Goal: Transaction & Acquisition: Purchase product/service

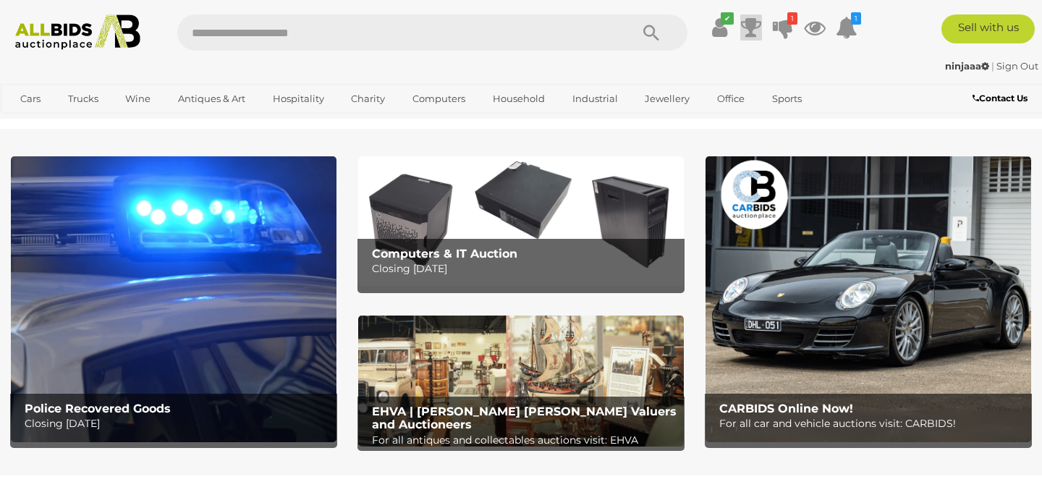
click at [750, 27] on icon at bounding box center [751, 27] width 20 height 26
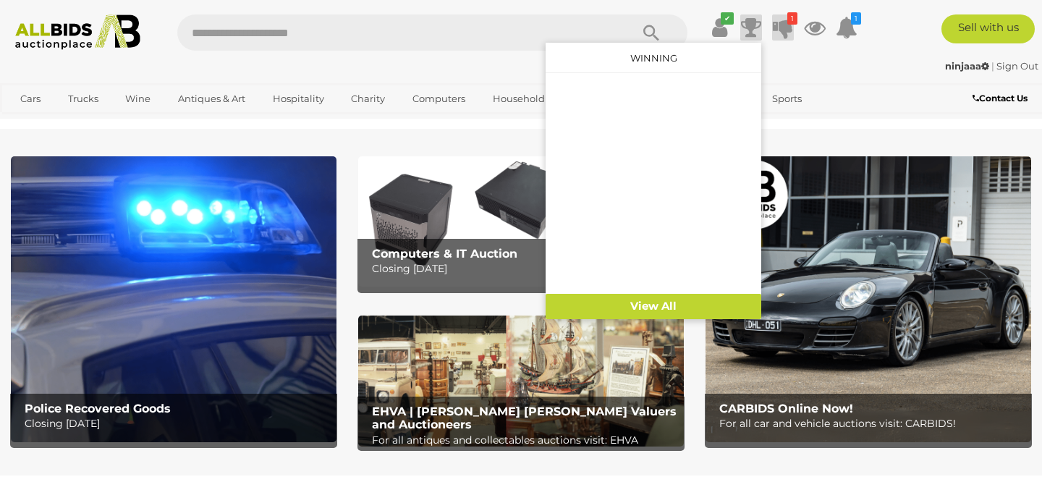
click at [781, 30] on icon at bounding box center [783, 27] width 20 height 26
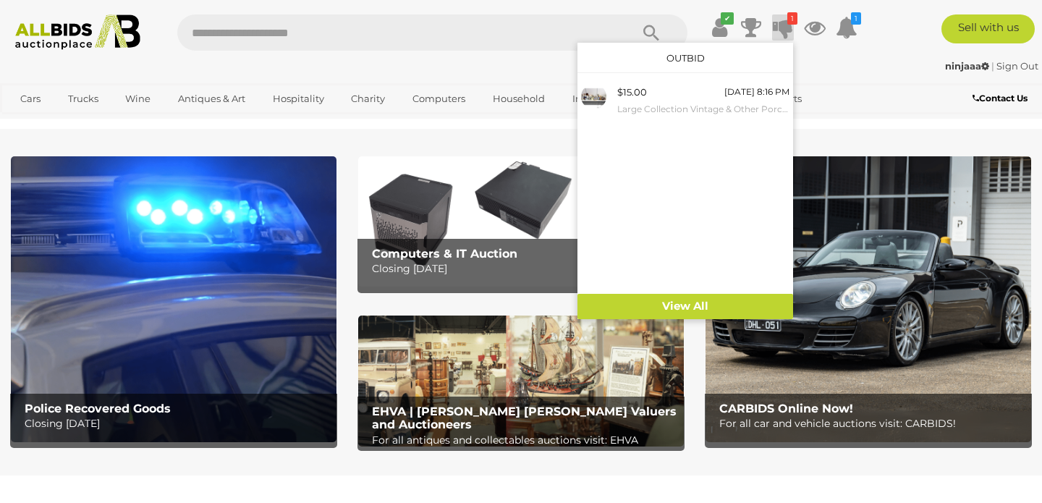
click at [818, 62] on div "ninjaaa | Sign Out" at bounding box center [521, 66] width 1034 height 17
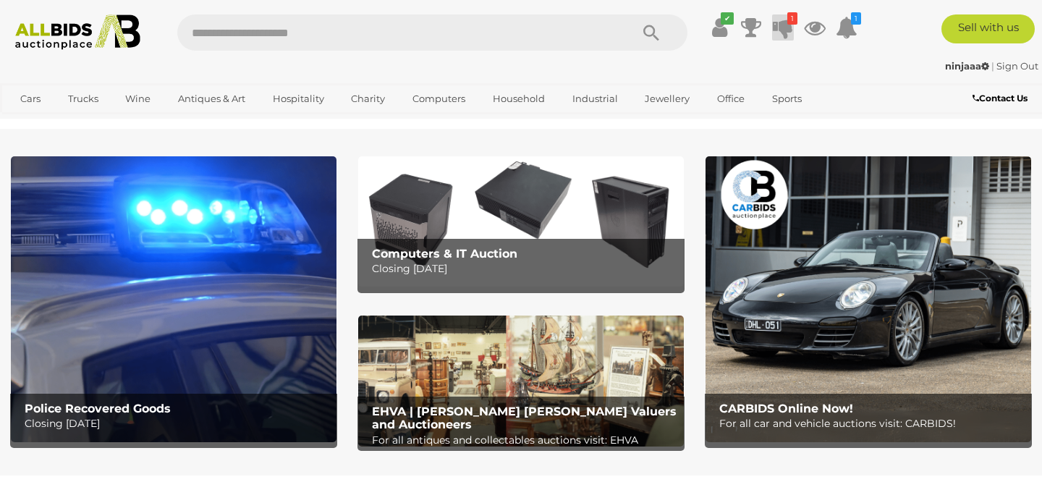
click at [783, 23] on icon at bounding box center [783, 27] width 20 height 26
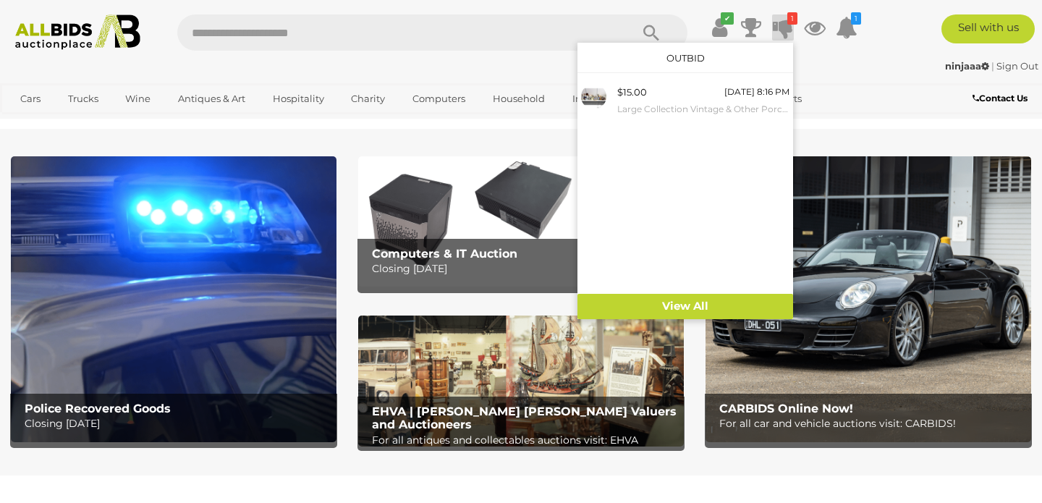
click at [783, 24] on icon at bounding box center [783, 27] width 20 height 26
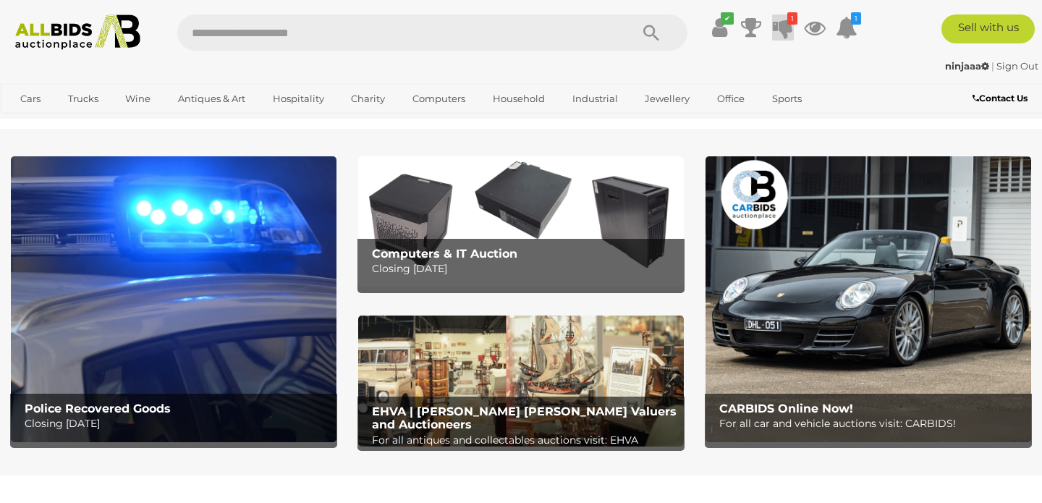
click at [783, 24] on icon at bounding box center [783, 27] width 20 height 26
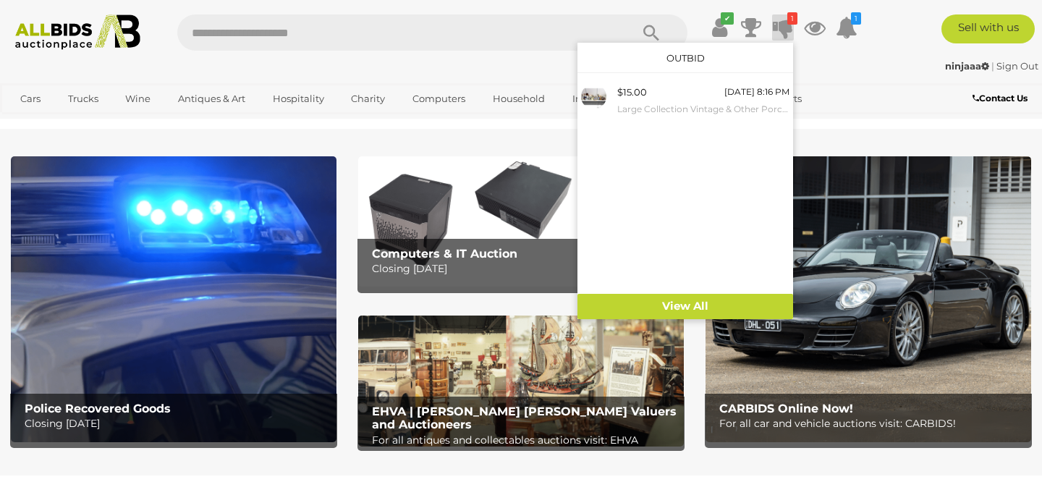
click at [783, 24] on icon at bounding box center [783, 27] width 20 height 26
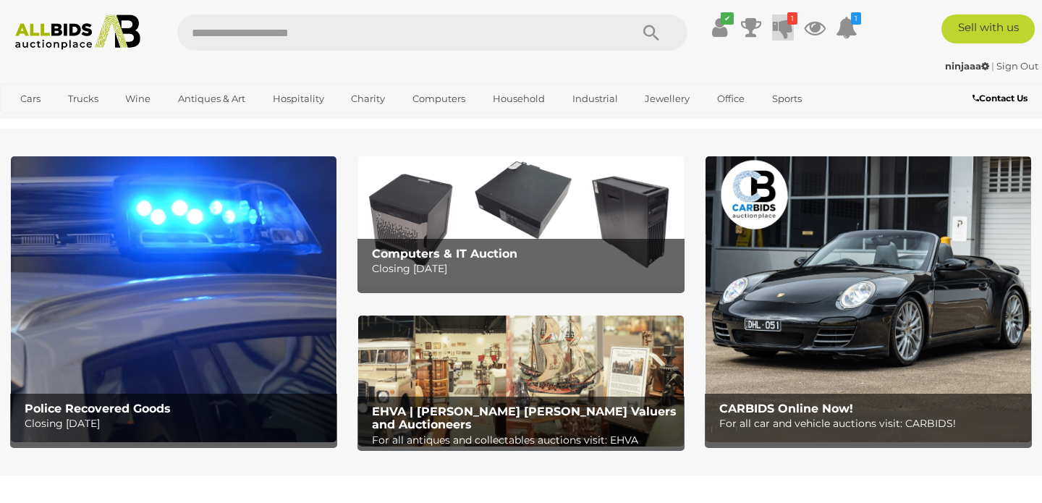
click at [783, 24] on icon at bounding box center [783, 27] width 20 height 26
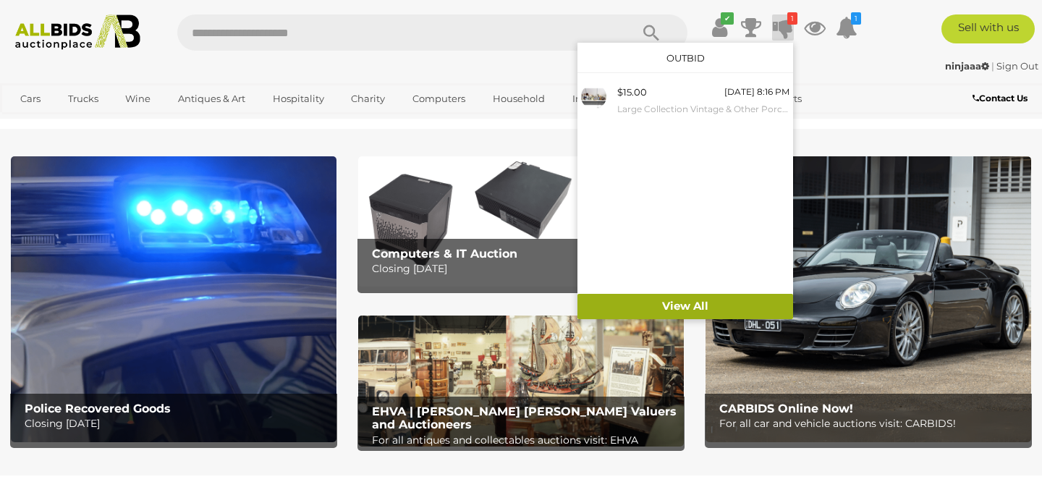
click at [652, 300] on link "View All" at bounding box center [685, 306] width 216 height 25
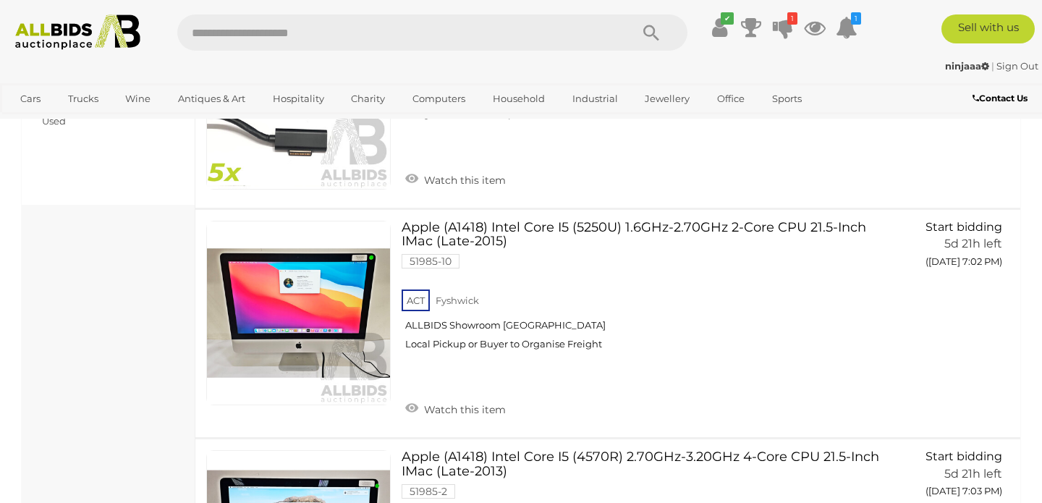
scroll to position [856, 0]
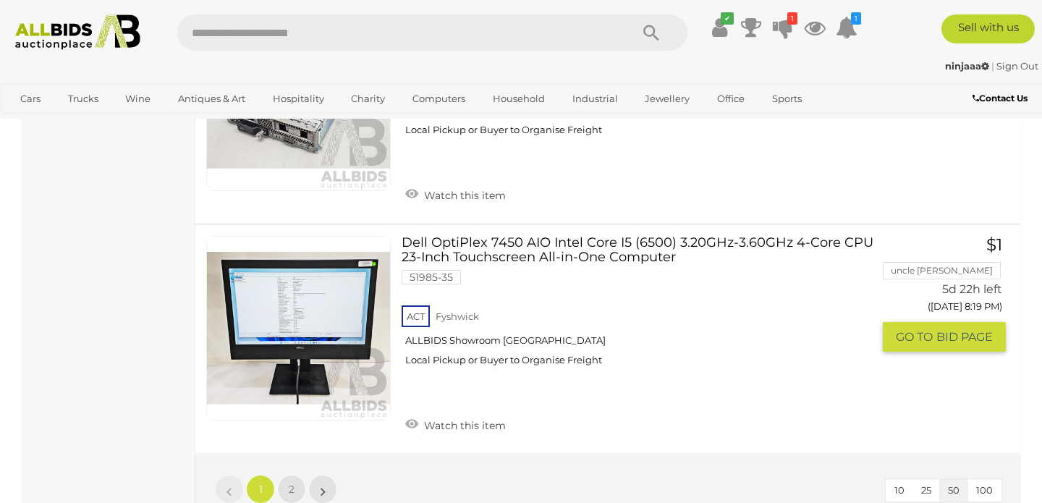
scroll to position [11267, 0]
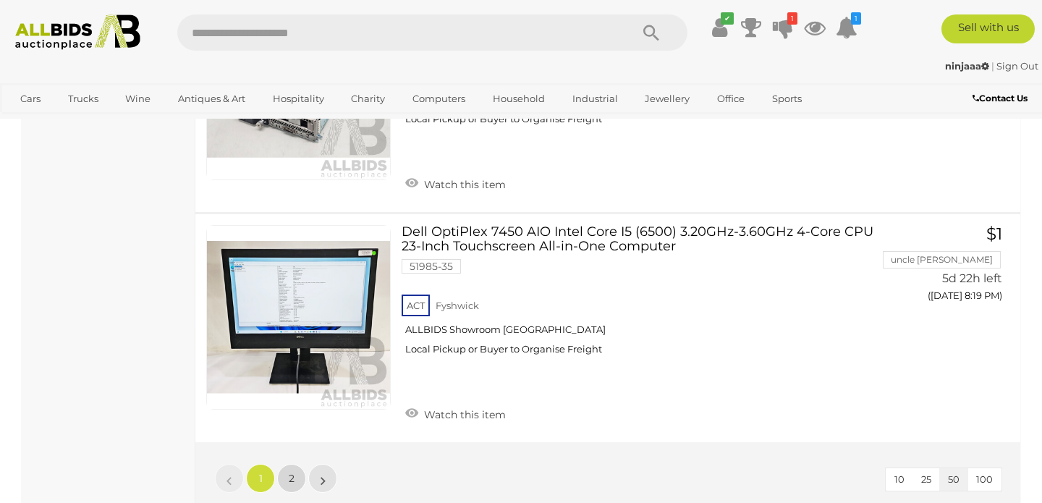
click at [289, 464] on link "2" at bounding box center [291, 478] width 29 height 29
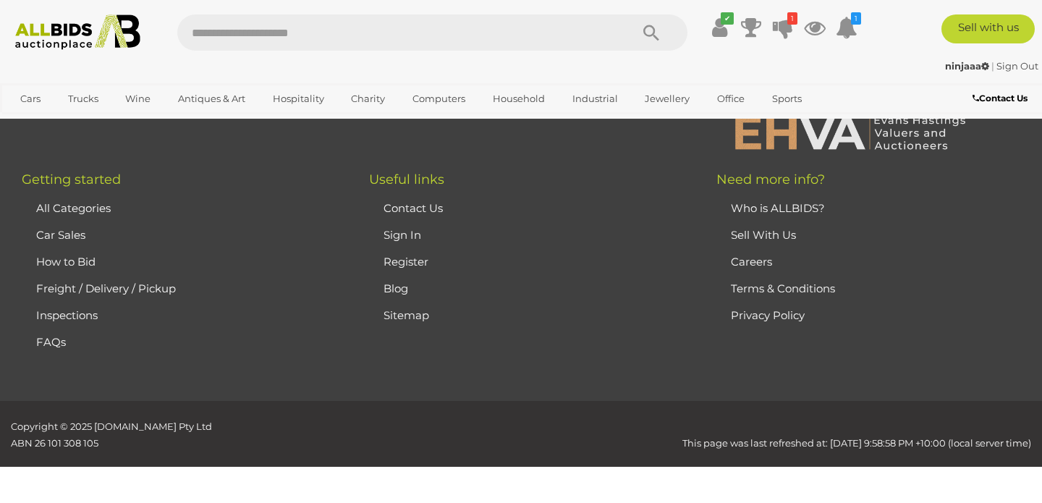
scroll to position [241, 0]
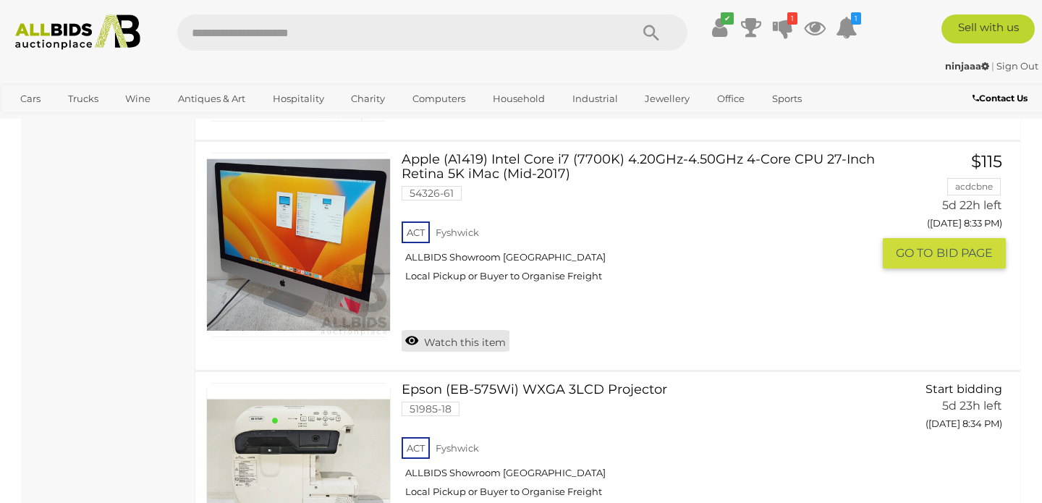
scroll to position [1647, 0]
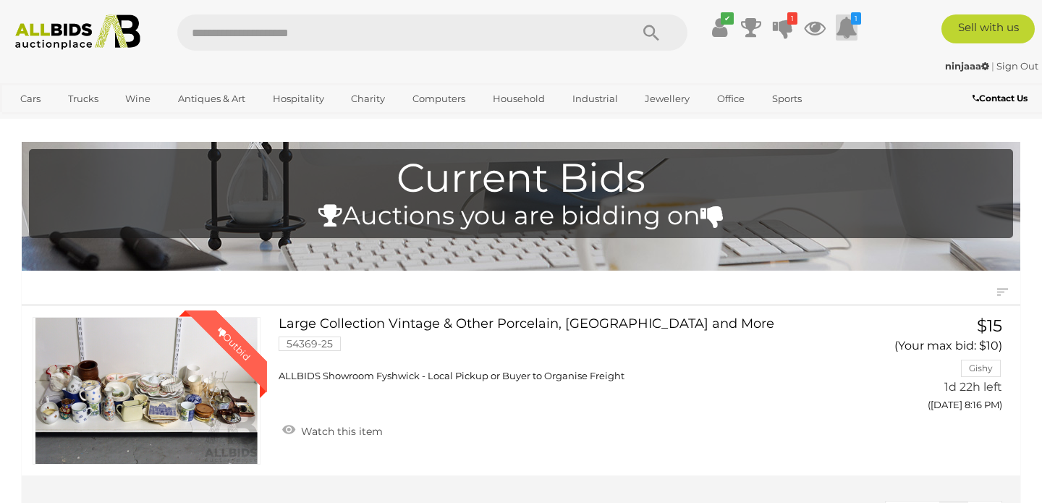
click at [851, 27] on icon at bounding box center [847, 27] width 22 height 26
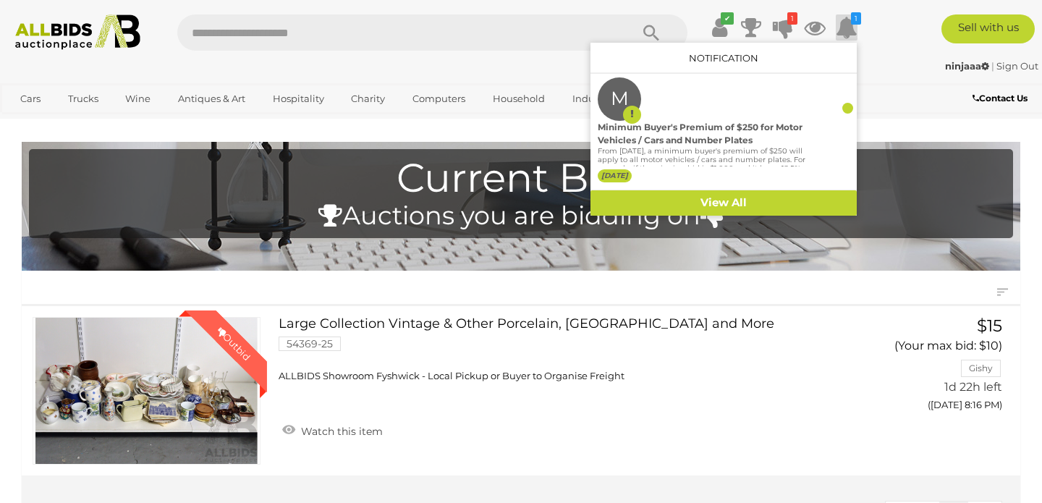
click at [848, 27] on icon at bounding box center [847, 27] width 22 height 26
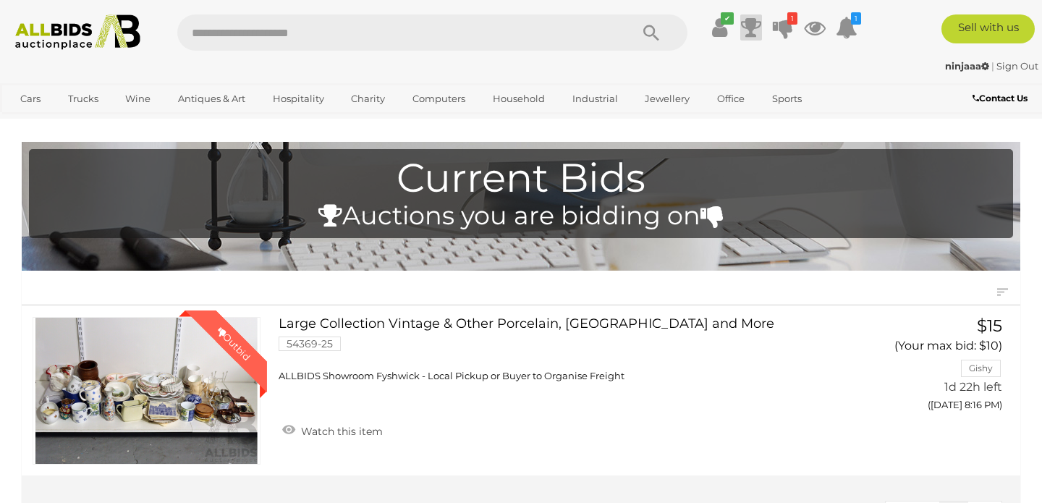
click at [750, 21] on icon at bounding box center [751, 27] width 20 height 26
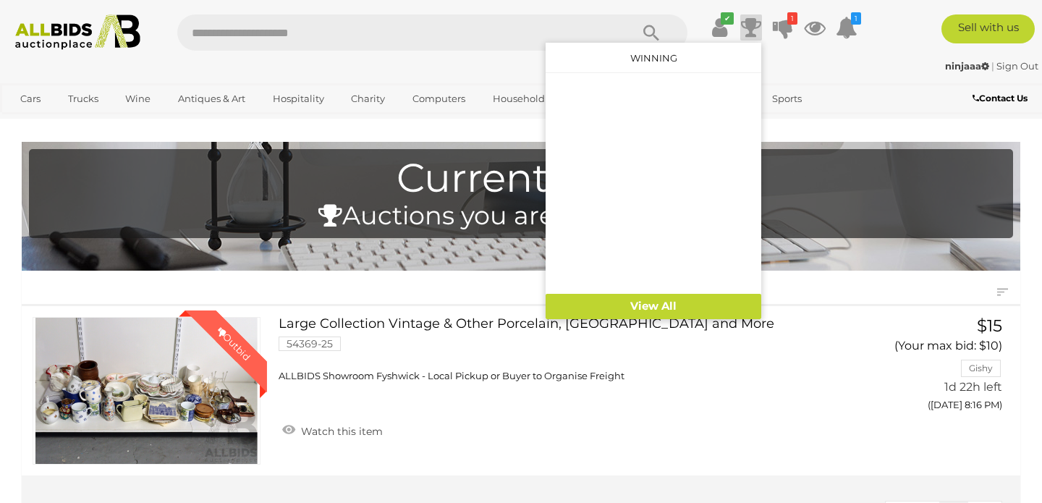
click at [750, 22] on icon at bounding box center [751, 27] width 20 height 26
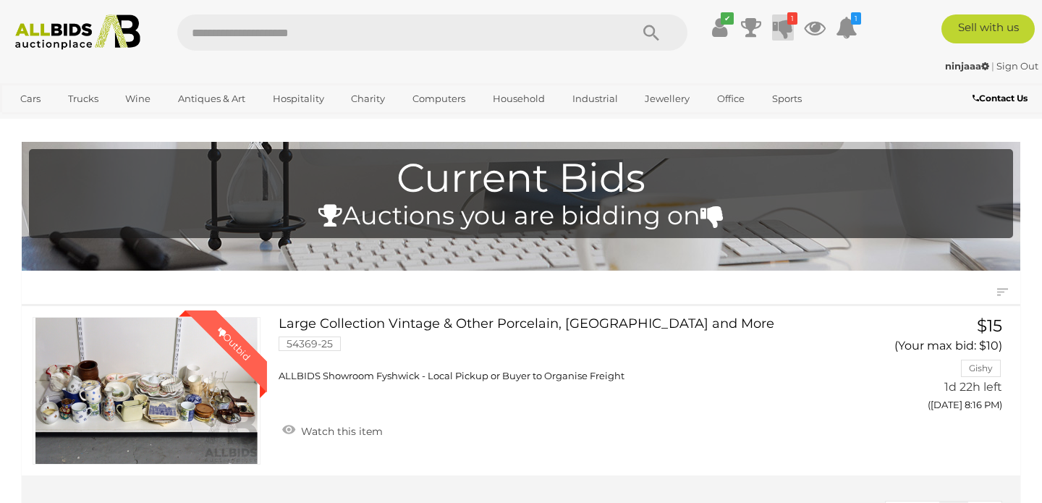
click at [782, 23] on icon at bounding box center [783, 27] width 20 height 26
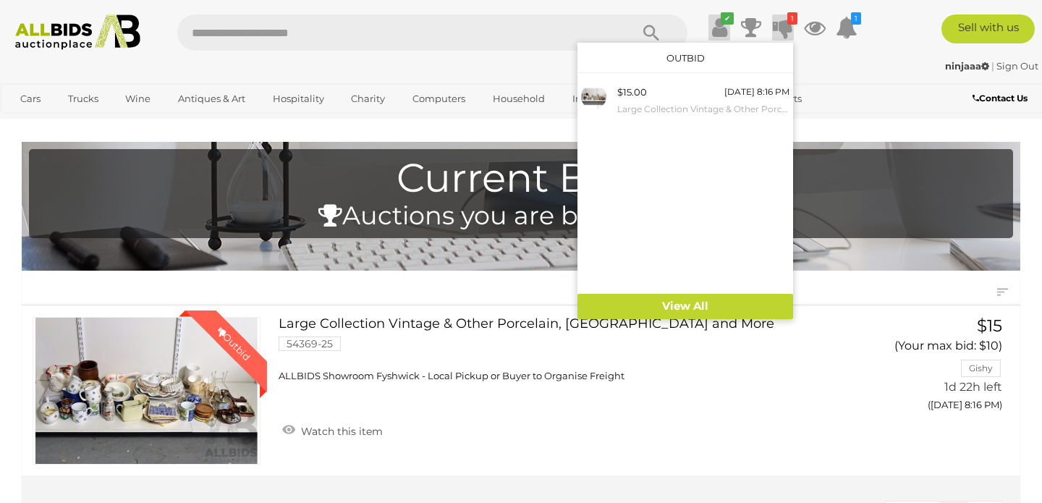
click at [723, 27] on icon at bounding box center [719, 27] width 15 height 26
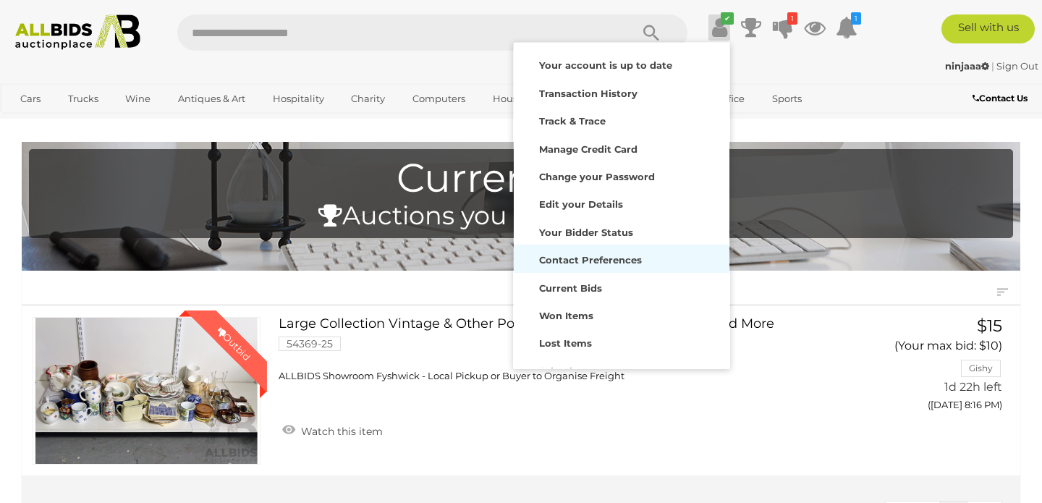
scroll to position [59, 0]
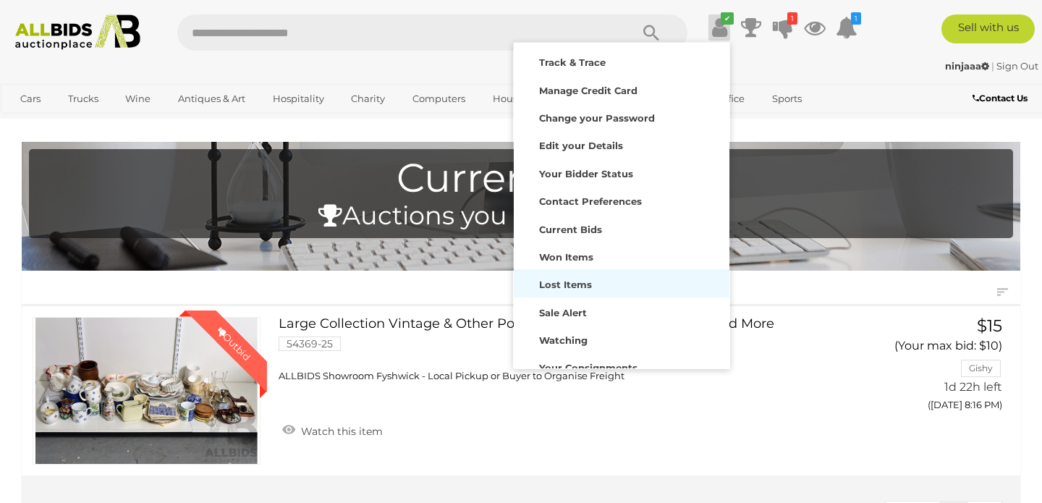
click at [582, 283] on strong "Lost Items" at bounding box center [565, 285] width 53 height 12
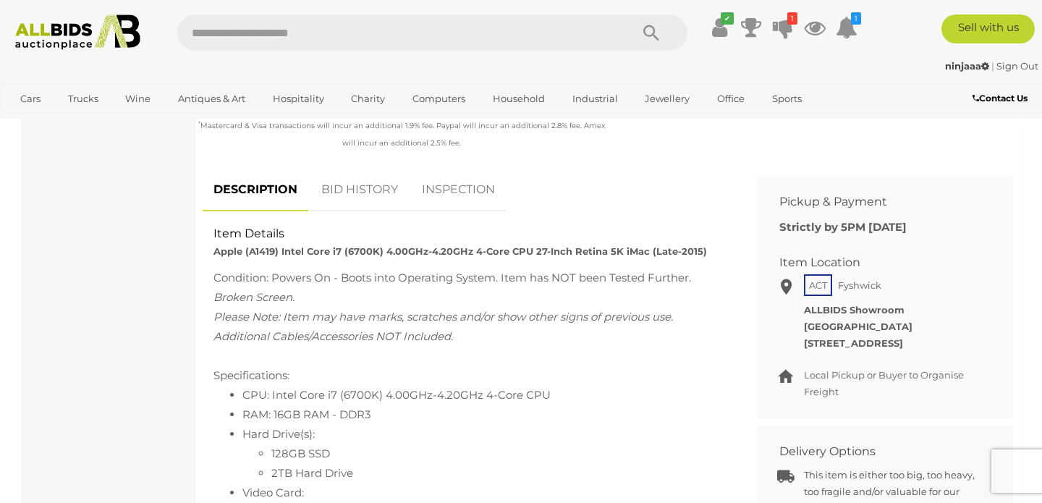
scroll to position [528, 0]
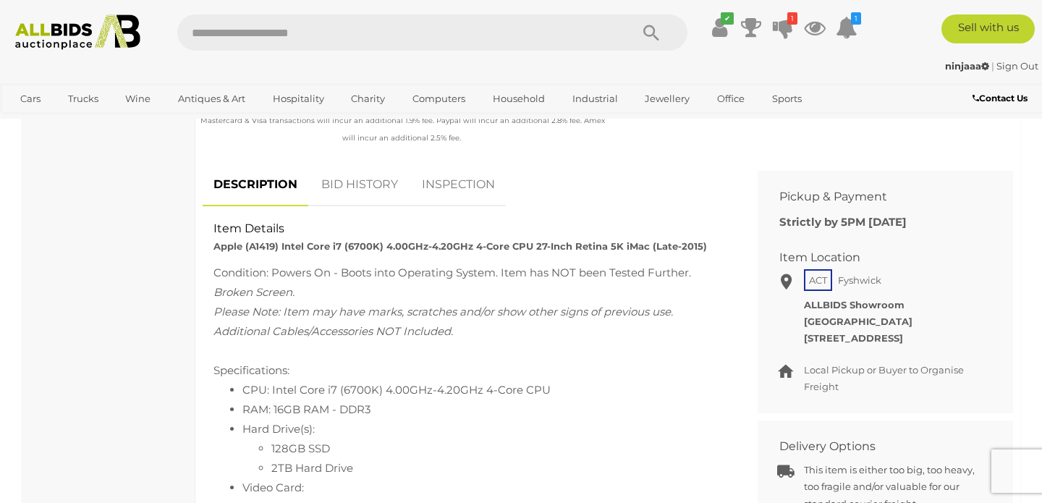
click at [496, 263] on div "Condition: Powers On - Boots into Operating System. Item has NOT been Tested Fu…" at bounding box center [468, 273] width 511 height 20
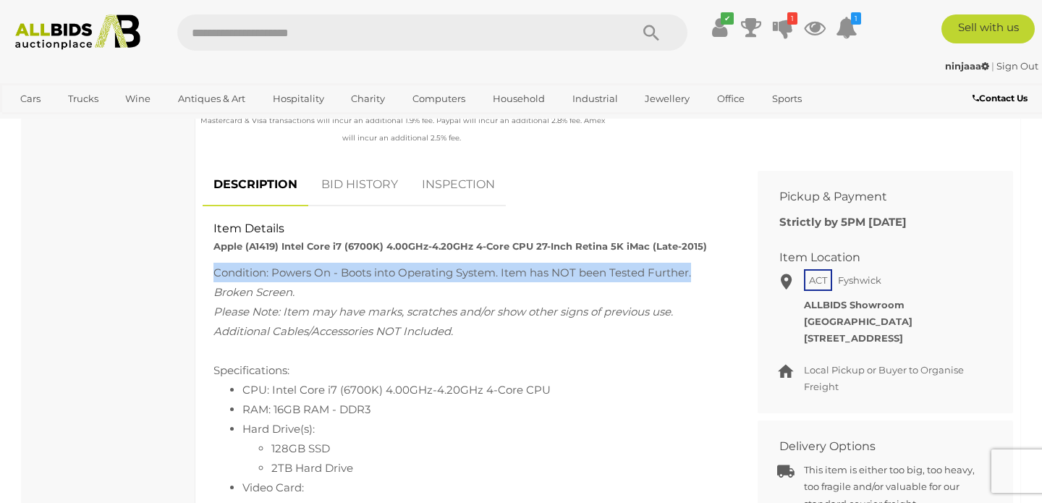
click at [496, 263] on div "Condition: Powers On - Boots into Operating System. Item has NOT been Tested Fu…" at bounding box center [468, 273] width 511 height 20
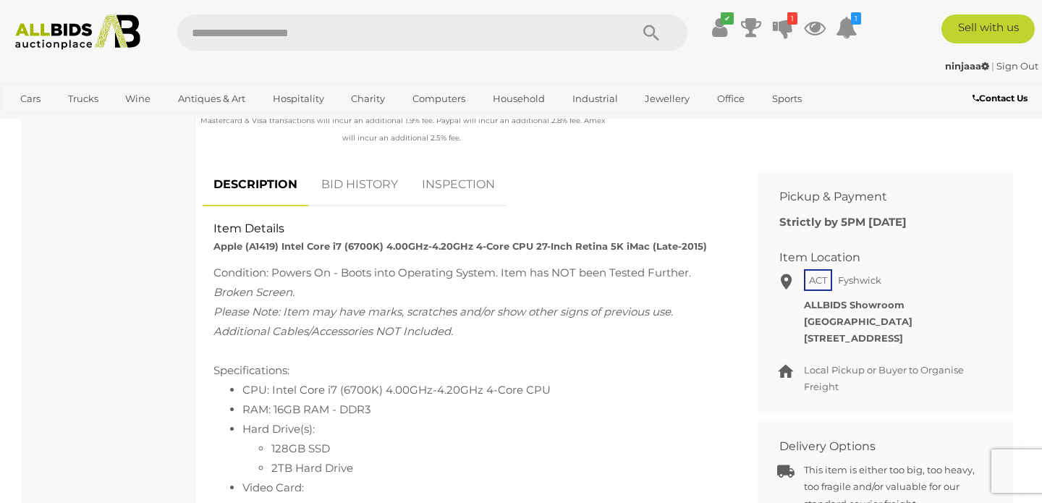
click at [490, 282] on div "Broken Screen." at bounding box center [468, 292] width 511 height 20
drag, startPoint x: 482, startPoint y: 293, endPoint x: 440, endPoint y: 255, distance: 56.4
click at [218, 282] on div "Broken Screen." at bounding box center [468, 292] width 511 height 20
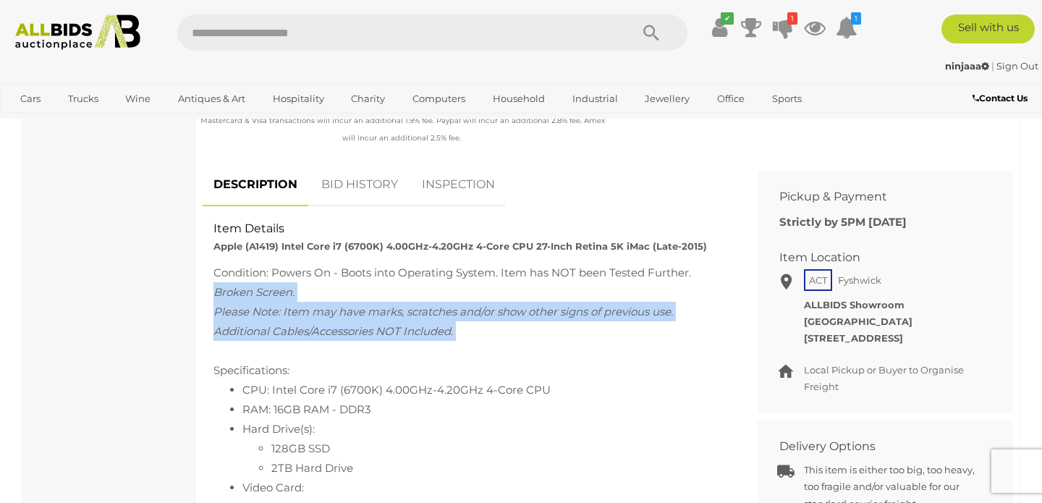
drag, startPoint x: 216, startPoint y: 289, endPoint x: 456, endPoint y: 333, distance: 243.3
click at [456, 333] on div "Condition: Powers On - Boots into Operating System. Item has NOT been Tested Fu…" at bounding box center [468, 478] width 511 height 430
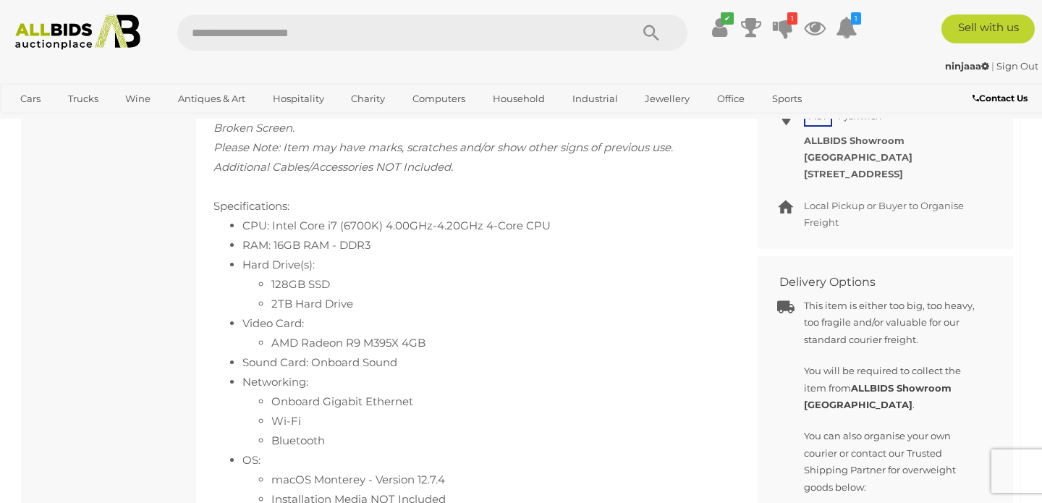
scroll to position [696, 0]
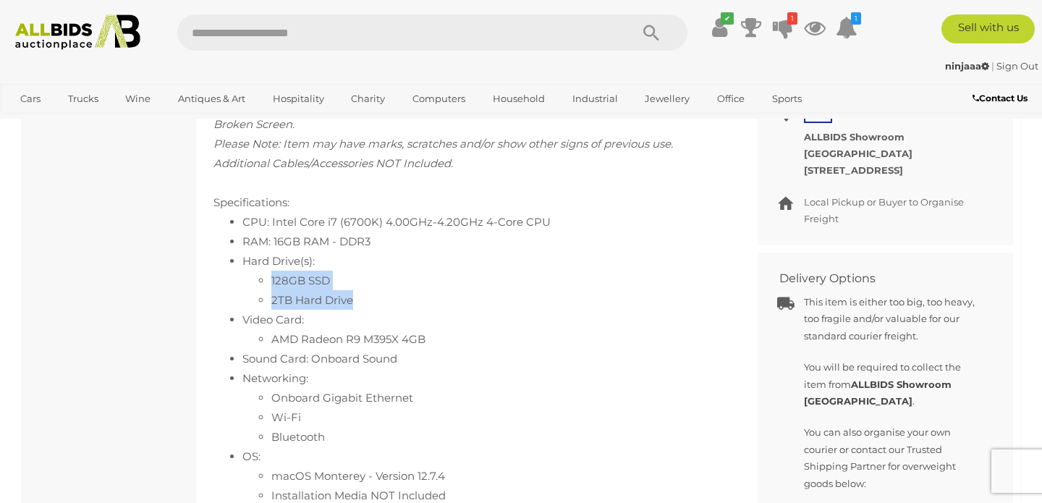
drag, startPoint x: 268, startPoint y: 273, endPoint x: 357, endPoint y: 291, distance: 90.7
click at [357, 291] on ul "128GB SSD 2TB Hard Drive" at bounding box center [483, 290] width 483 height 39
click at [357, 291] on li "2TB Hard Drive" at bounding box center [498, 300] width 454 height 20
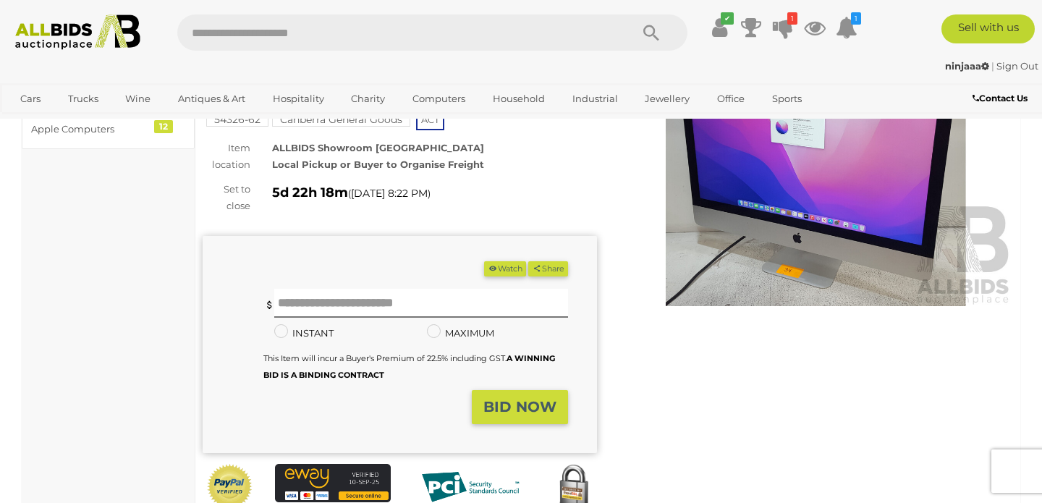
scroll to position [130, 0]
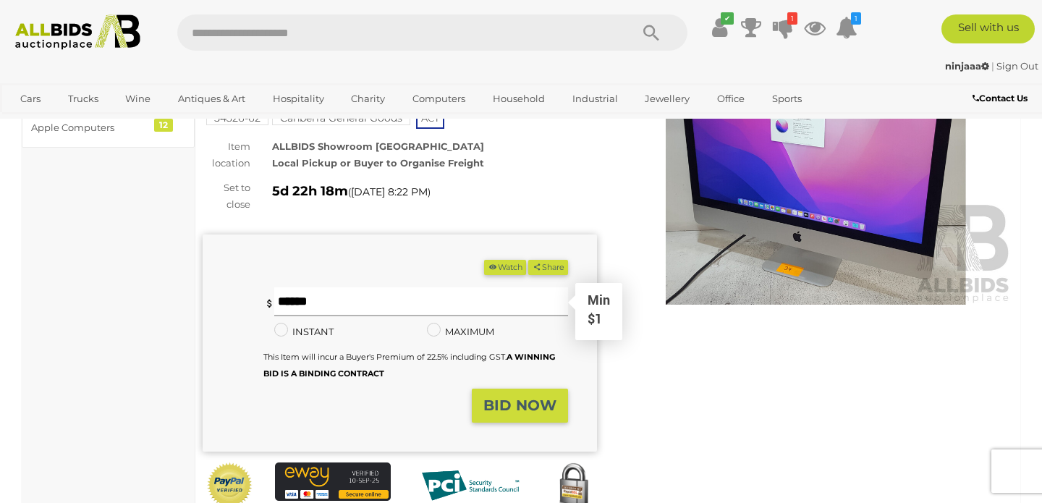
click at [373, 297] on input "text" at bounding box center [421, 301] width 294 height 29
type input "**"
click at [485, 396] on strong "BID NOW" at bounding box center [519, 404] width 73 height 17
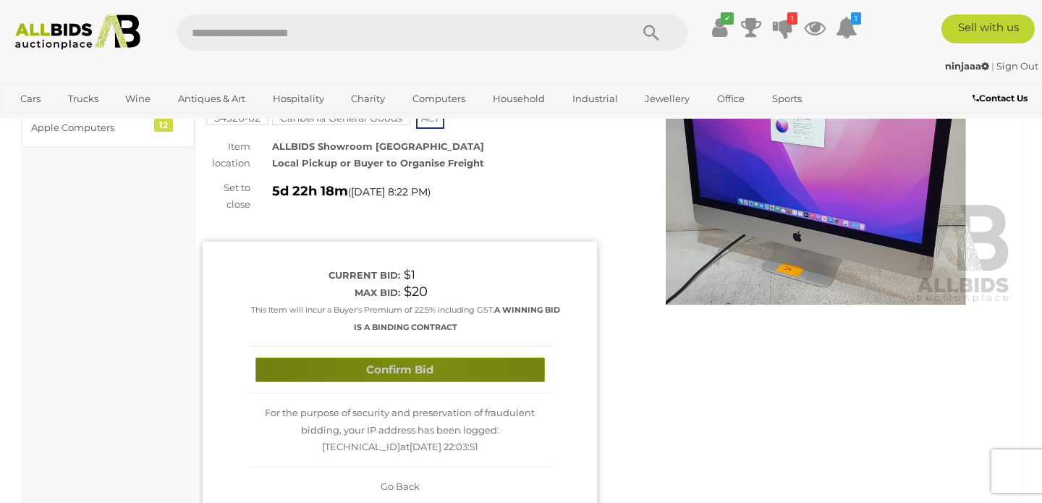
click at [423, 367] on button "Confirm Bid" at bounding box center [399, 369] width 289 height 25
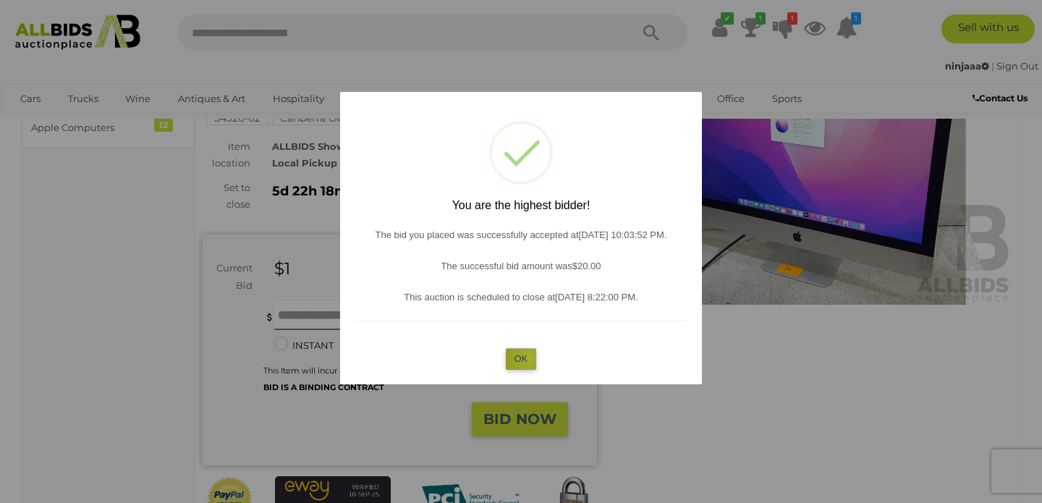
click at [530, 357] on button "OK" at bounding box center [521, 358] width 31 height 21
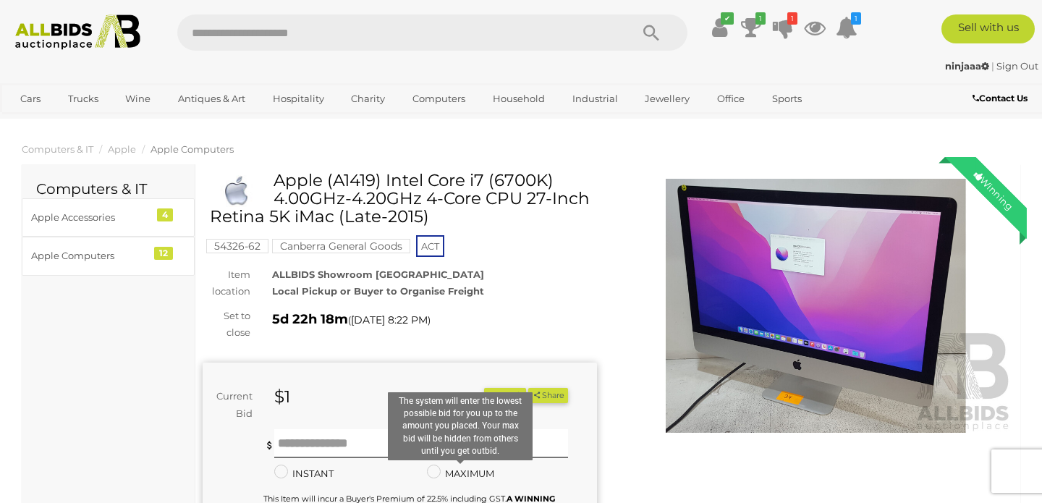
scroll to position [0, 0]
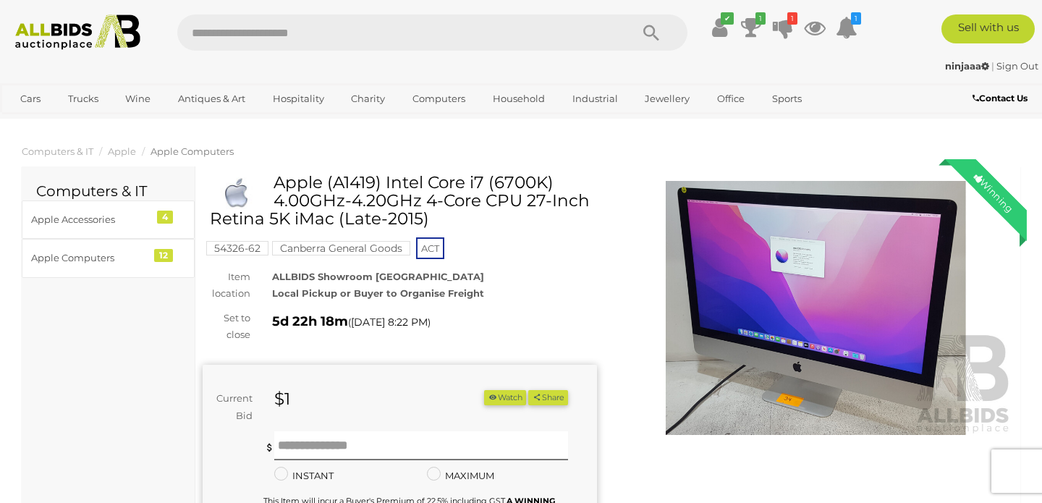
drag, startPoint x: 279, startPoint y: 182, endPoint x: 443, endPoint y: 218, distance: 168.0
click at [443, 218] on h1 "Apple (A1419) Intel Core i7 (6700K) 4.00GHz-4.20GHz 4-Core CPU 27-Inch Retina 5…" at bounding box center [401, 201] width 383 height 55
click at [414, 208] on h1 "Apple (A1419) Intel Core i7 (6700K) 4.00GHz-4.20GHz 4-Core CPU 27-Inch Retina 5…" at bounding box center [401, 201] width 383 height 55
drag, startPoint x: 275, startPoint y: 184, endPoint x: 331, endPoint y: 211, distance: 62.5
click at [331, 211] on h1 "Apple (A1419) Intel Core i7 (6700K) 4.00GHz-4.20GHz 4-Core CPU 27-Inch Retina 5…" at bounding box center [401, 201] width 383 height 55
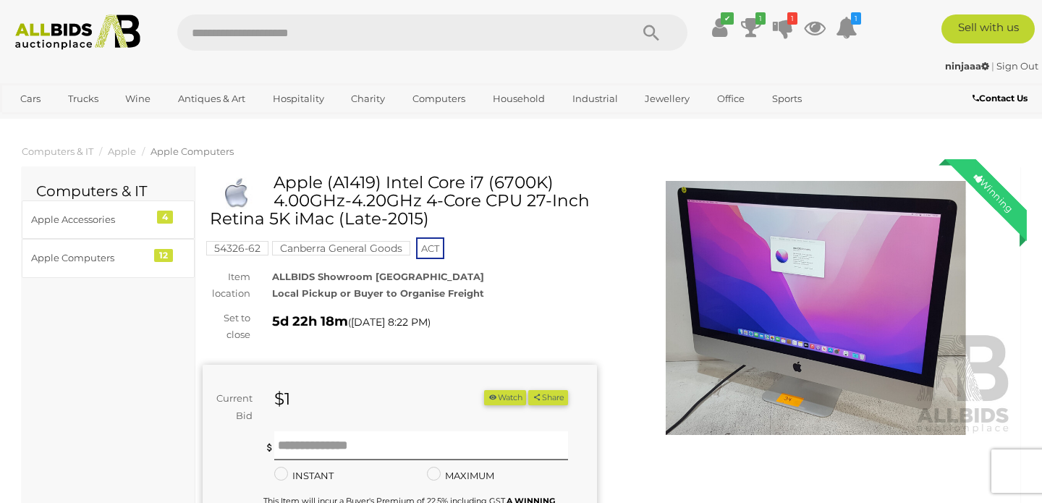
copy h1 "Apple (A1419) Intel Core i7 (6700K) 4.00GHz-4.20GHz 4-Core CPU 27-Inch Retina 5…"
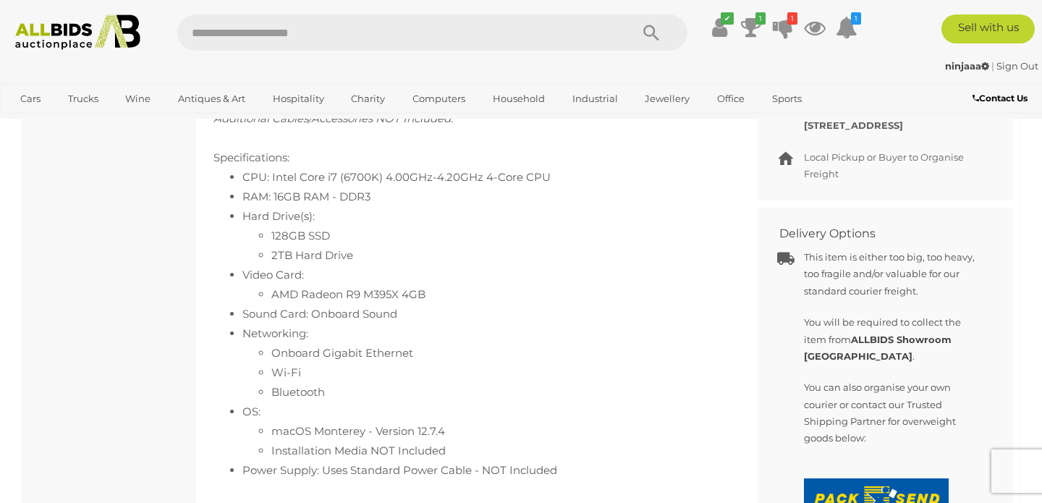
scroll to position [750, 0]
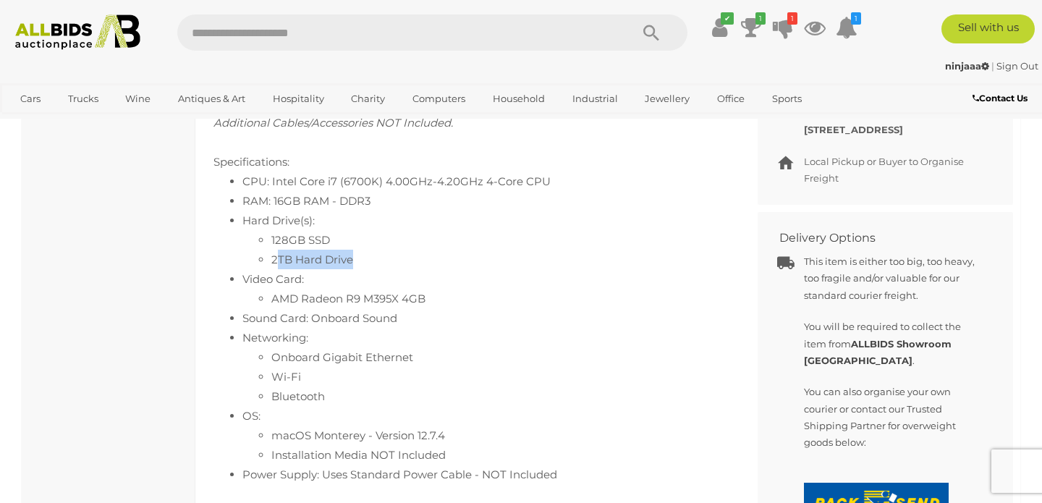
drag, startPoint x: 275, startPoint y: 256, endPoint x: 391, endPoint y: 256, distance: 115.7
click at [391, 256] on li "2TB Hard Drive" at bounding box center [498, 260] width 454 height 20
click at [290, 230] on li "128GB SSD" at bounding box center [498, 240] width 454 height 20
drag, startPoint x: 273, startPoint y: 255, endPoint x: 375, endPoint y: 252, distance: 102.8
click at [375, 252] on li "2TB Hard Drive" at bounding box center [498, 260] width 454 height 20
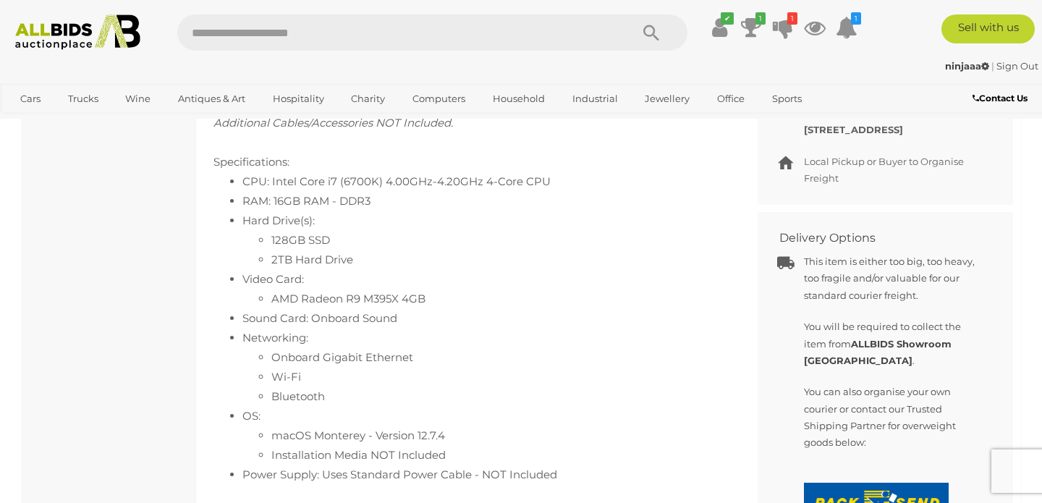
click at [331, 184] on li "CPU: Intel Core i7 (6700K) 4.00GHz-4.20GHz 4-Core CPU" at bounding box center [483, 181] width 483 height 20
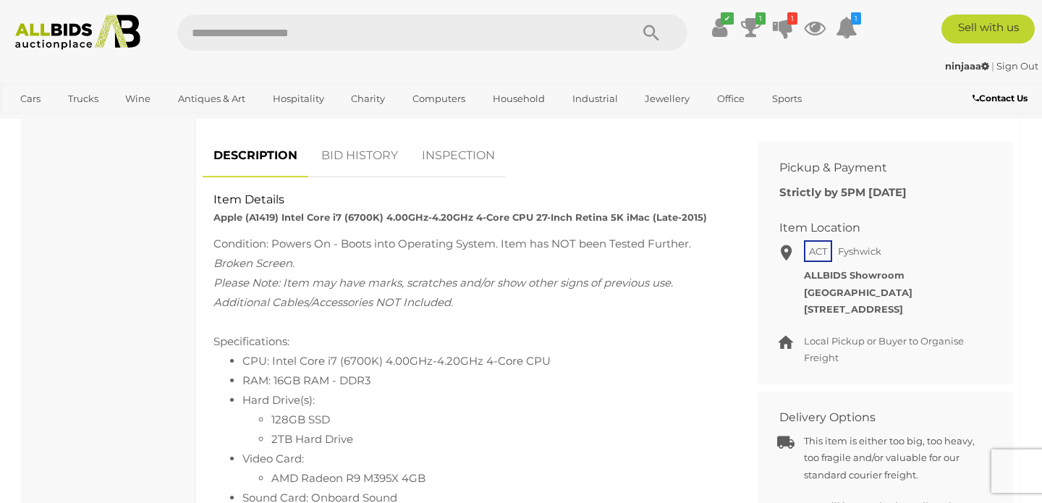
scroll to position [569, 0]
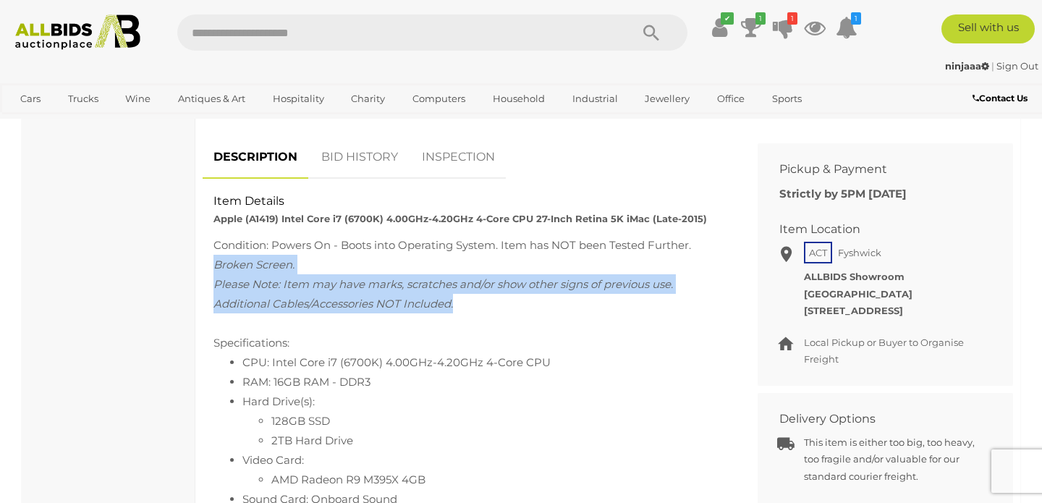
drag, startPoint x: 213, startPoint y: 259, endPoint x: 480, endPoint y: 294, distance: 269.9
click at [480, 294] on div "Condition: Powers On - Boots into Operating System. Item has NOT been Tested Fu…" at bounding box center [469, 453] width 533 height 436
click at [480, 294] on div "Condition: Powers On - Boots into Operating System. Item has NOT been Tested Fu…" at bounding box center [468, 450] width 511 height 430
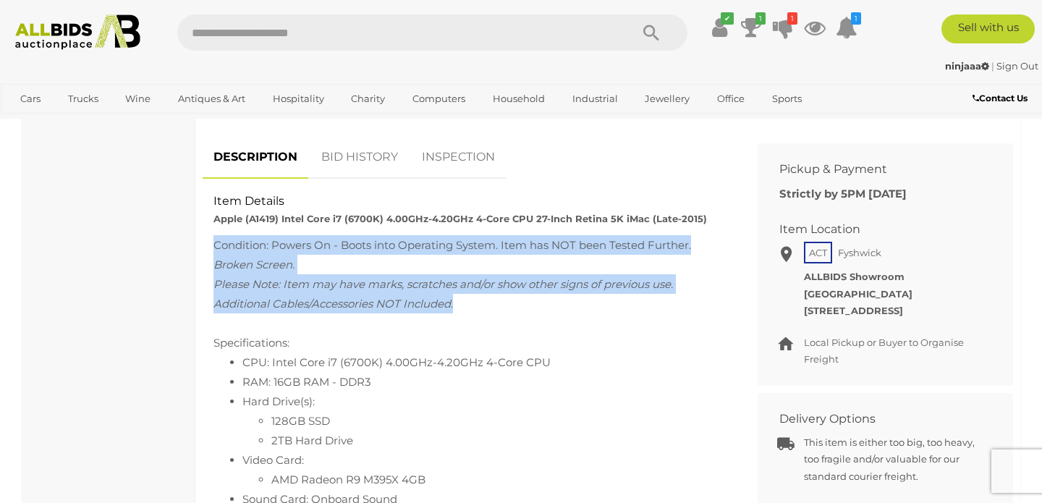
drag, startPoint x: 480, startPoint y: 294, endPoint x: 206, endPoint y: 242, distance: 278.9
click at [206, 242] on div "Condition: Powers On - Boots into Operating System. Item has NOT been Tested Fu…" at bounding box center [469, 453] width 533 height 436
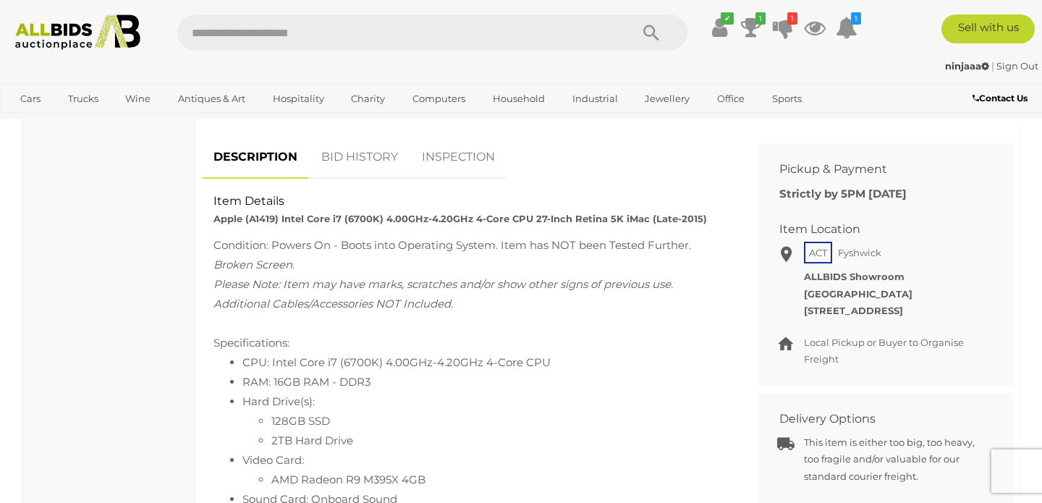
click at [251, 290] on span "Please Note: Item may have marks, scratches and/or show other signs of previous…" at bounding box center [442, 293] width 459 height 33
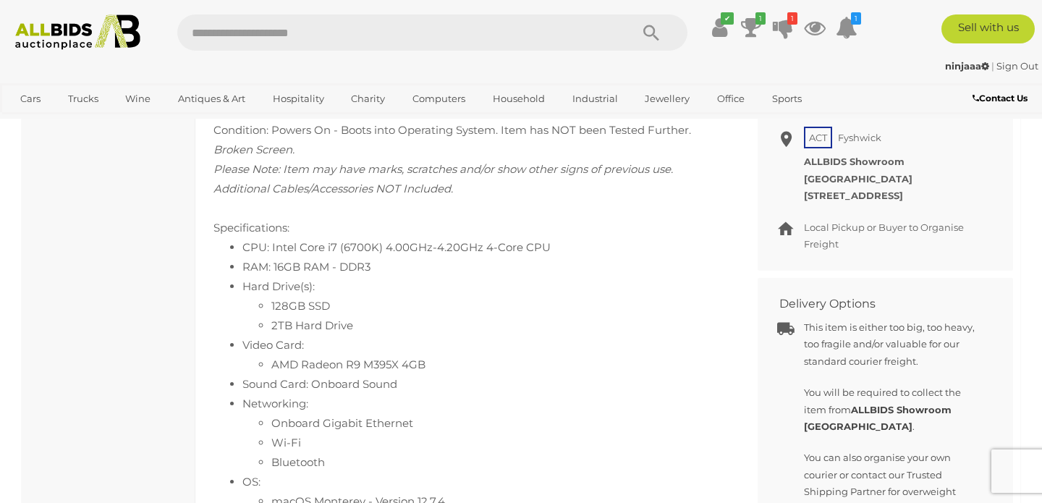
scroll to position [694, 0]
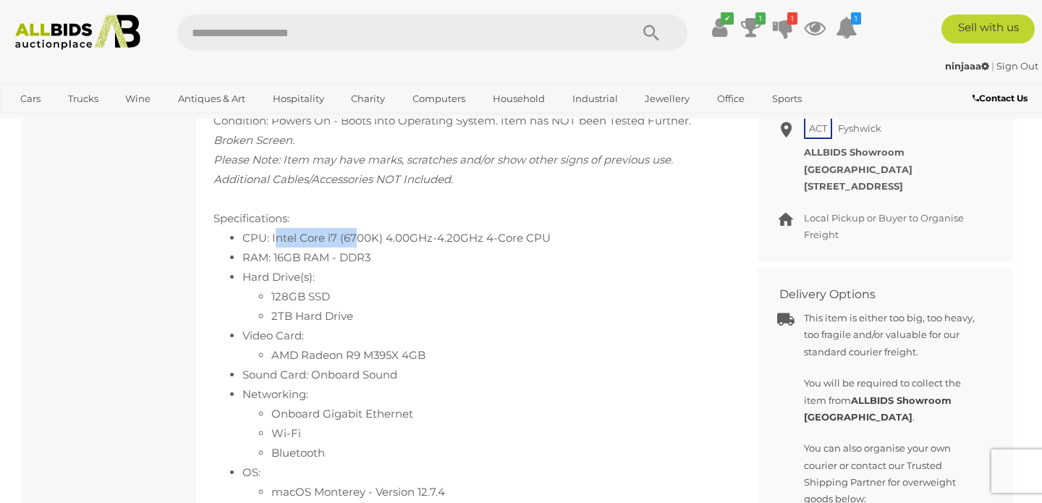
drag, startPoint x: 273, startPoint y: 229, endPoint x: 357, endPoint y: 226, distance: 84.0
click at [357, 228] on li "CPU: Intel Core i7 (6700K) 4.00GHz-4.20GHz 4-Core CPU" at bounding box center [483, 238] width 483 height 20
click at [299, 229] on li "CPU: Intel Core i7 (6700K) 4.00GHz-4.20GHz 4-Core CPU" at bounding box center [483, 238] width 483 height 20
drag, startPoint x: 269, startPoint y: 230, endPoint x: 337, endPoint y: 235, distance: 68.2
click at [337, 235] on li "CPU: Intel Core i7 (6700K) 4.00GHz-4.20GHz 4-Core CPU" at bounding box center [483, 238] width 483 height 20
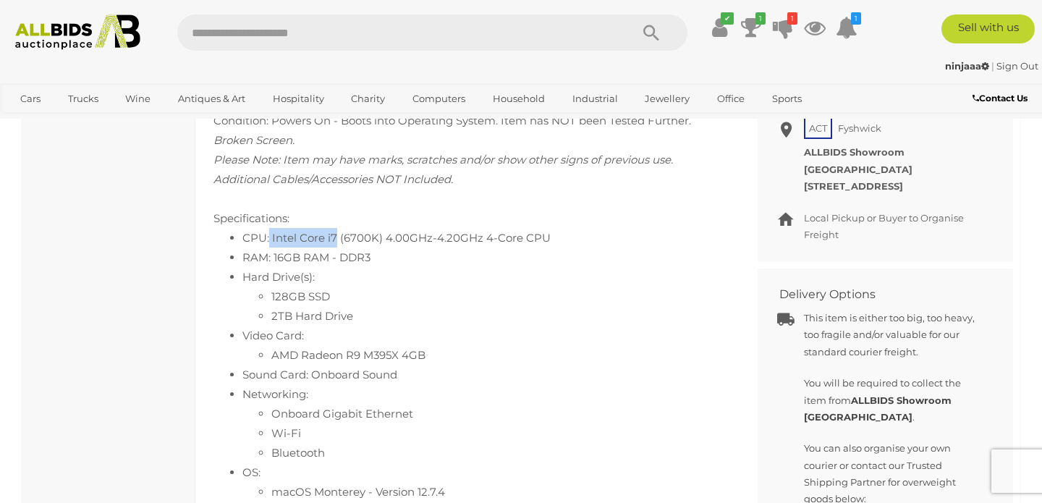
click at [337, 235] on li "CPU: Intel Core i7 (6700K) 4.00GHz-4.20GHz 4-Core CPU" at bounding box center [483, 238] width 483 height 20
drag, startPoint x: 301, startPoint y: 231, endPoint x: 352, endPoint y: 232, distance: 50.6
click at [352, 232] on li "CPU: Intel Core i7 (6700K) 4.00GHz-4.20GHz 4-Core CPU" at bounding box center [483, 238] width 483 height 20
drag, startPoint x: 271, startPoint y: 287, endPoint x: 362, endPoint y: 290, distance: 91.2
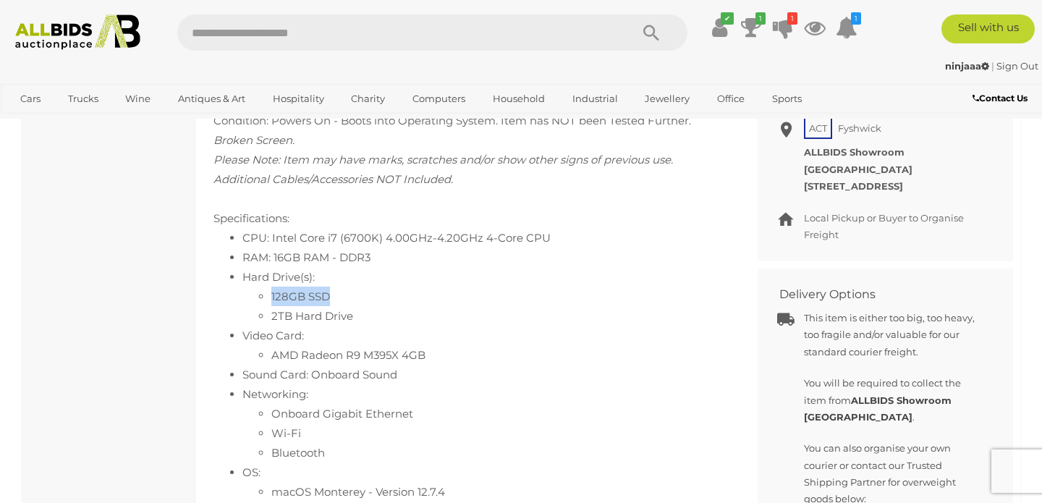
click at [362, 290] on li "128GB SSD" at bounding box center [498, 296] width 454 height 20
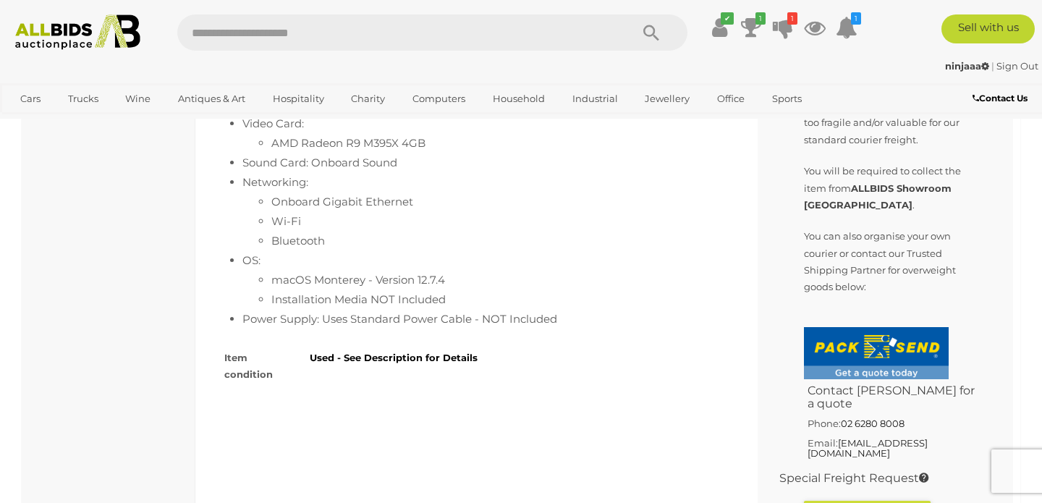
scroll to position [929, 0]
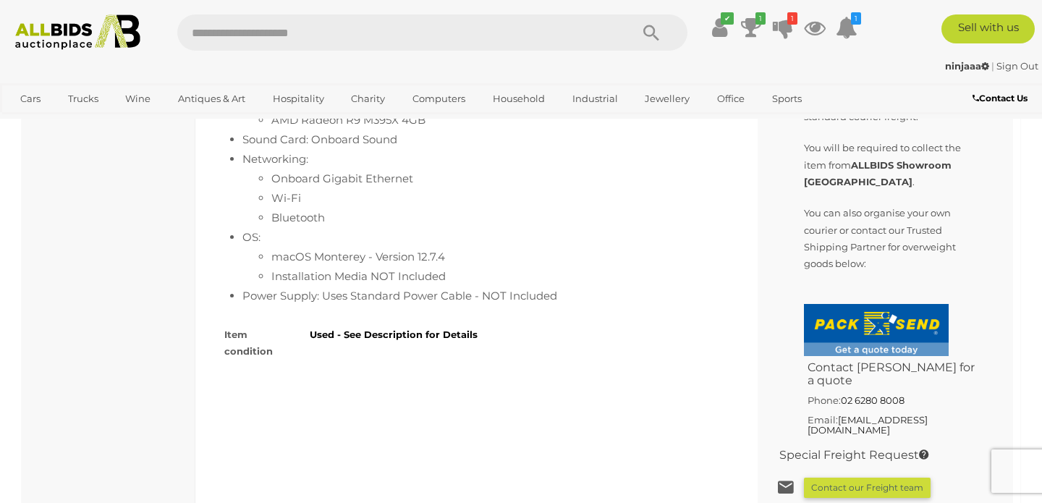
click at [438, 266] on li "Installation Media NOT Included" at bounding box center [498, 276] width 454 height 20
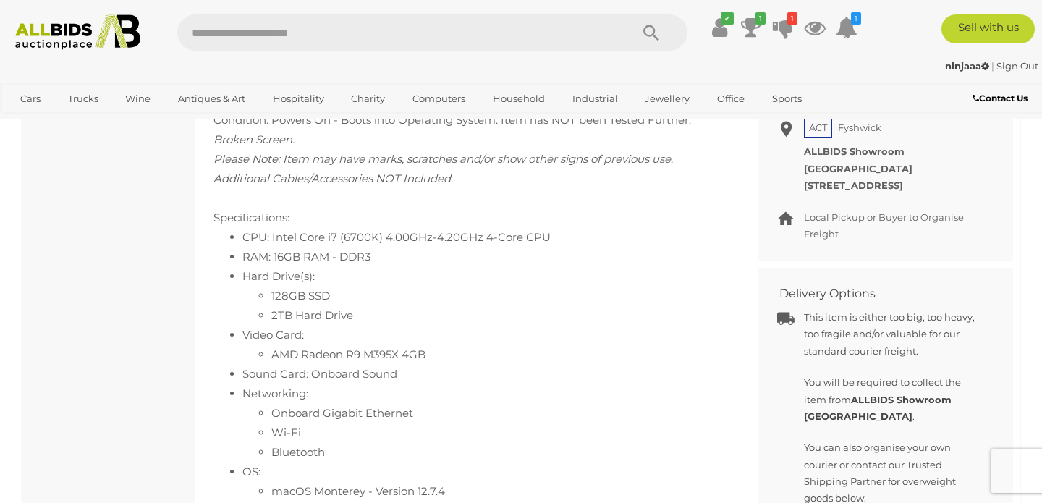
scroll to position [689, 0]
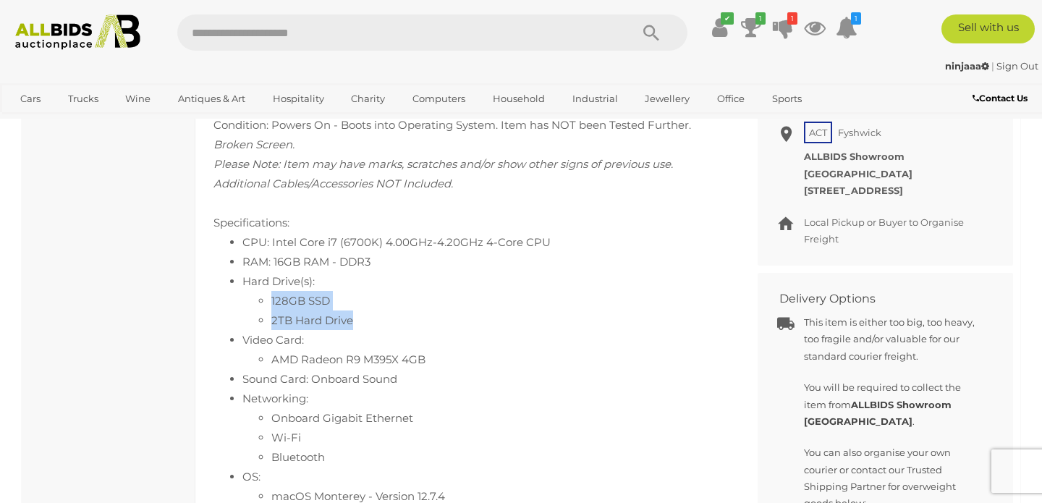
drag, startPoint x: 273, startPoint y: 292, endPoint x: 370, endPoint y: 313, distance: 99.2
click at [370, 313] on ul "128GB SSD 2TB Hard Drive" at bounding box center [483, 310] width 483 height 39
click at [362, 240] on li "CPU: Intel Core i7 (6700K) 4.00GHz-4.20GHz 4-Core CPU" at bounding box center [483, 242] width 483 height 20
drag, startPoint x: 270, startPoint y: 235, endPoint x: 329, endPoint y: 240, distance: 59.5
click at [329, 240] on li "CPU: Intel Core i7 (6700K) 4.00GHz-4.20GHz 4-Core CPU" at bounding box center [483, 242] width 483 height 20
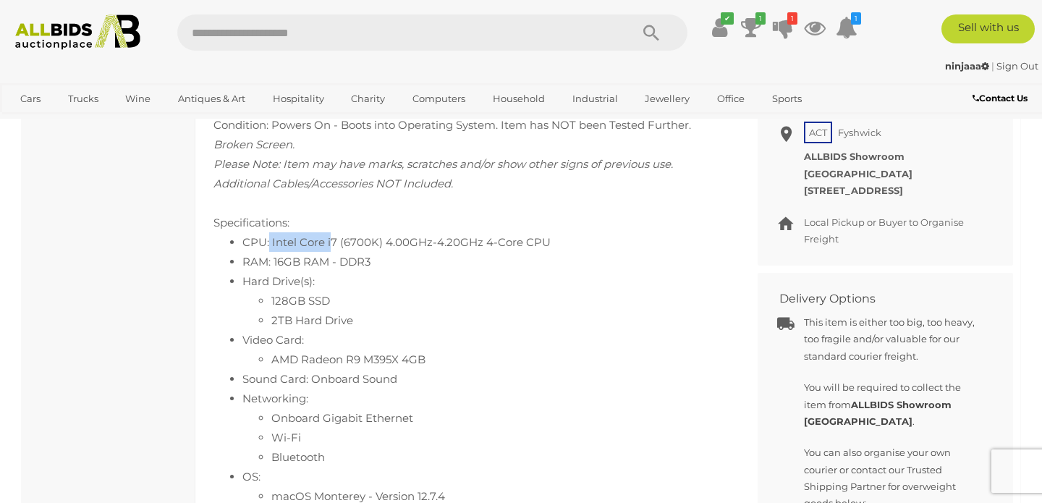
click at [329, 240] on li "CPU: Intel Core i7 (6700K) 4.00GHz-4.20GHz 4-Core CPU" at bounding box center [483, 242] width 483 height 20
drag, startPoint x: 271, startPoint y: 239, endPoint x: 335, endPoint y: 237, distance: 64.4
click at [335, 237] on li "CPU: Intel Core i7 (6700K) 4.00GHz-4.20GHz 4-Core CPU" at bounding box center [483, 242] width 483 height 20
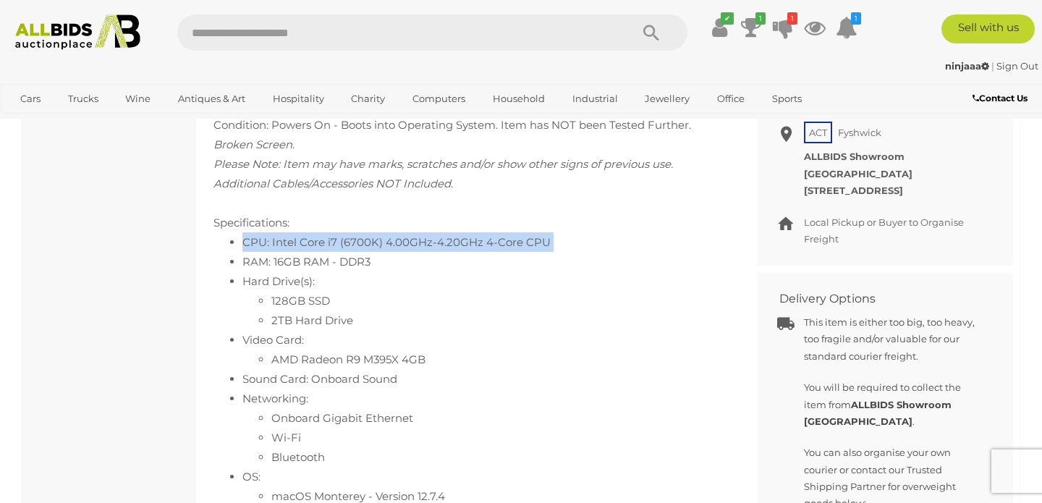
click at [335, 237] on li "CPU: Intel Core i7 (6700K) 4.00GHz-4.20GHz 4-Core CPU" at bounding box center [483, 242] width 483 height 20
click at [322, 237] on li "CPU: Intel Core i7 (6700K) 4.00GHz-4.20GHz 4-Core CPU" at bounding box center [483, 242] width 483 height 20
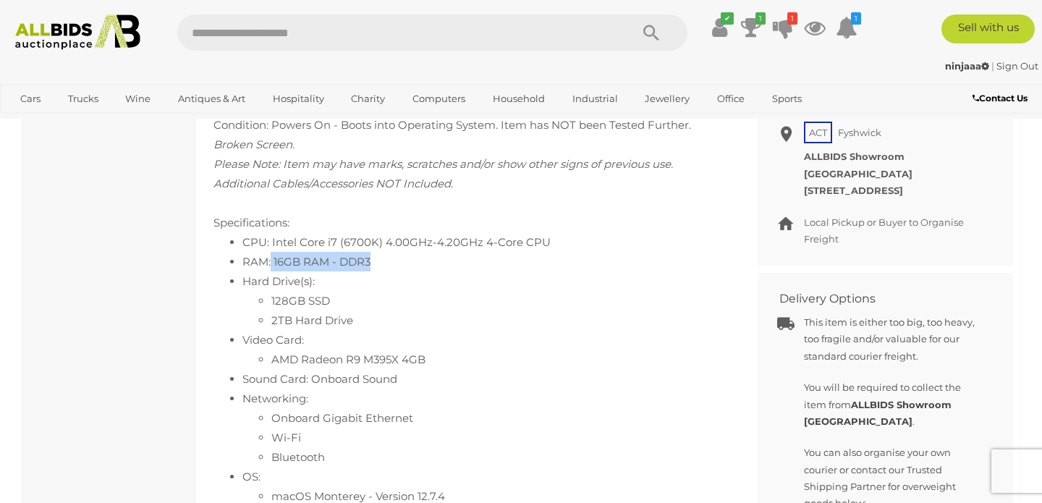
drag, startPoint x: 271, startPoint y: 252, endPoint x: 445, endPoint y: 252, distance: 174.3
click at [445, 252] on li "RAM: 16GB RAM - DDR3" at bounding box center [483, 262] width 483 height 20
click at [300, 271] on li "Hard Drive(s): 128GB SSD 2TB Hard Drive" at bounding box center [483, 300] width 483 height 59
drag, startPoint x: 268, startPoint y: 293, endPoint x: 381, endPoint y: 294, distance: 112.1
click at [381, 294] on ul "128GB SSD 2TB Hard Drive" at bounding box center [483, 310] width 483 height 39
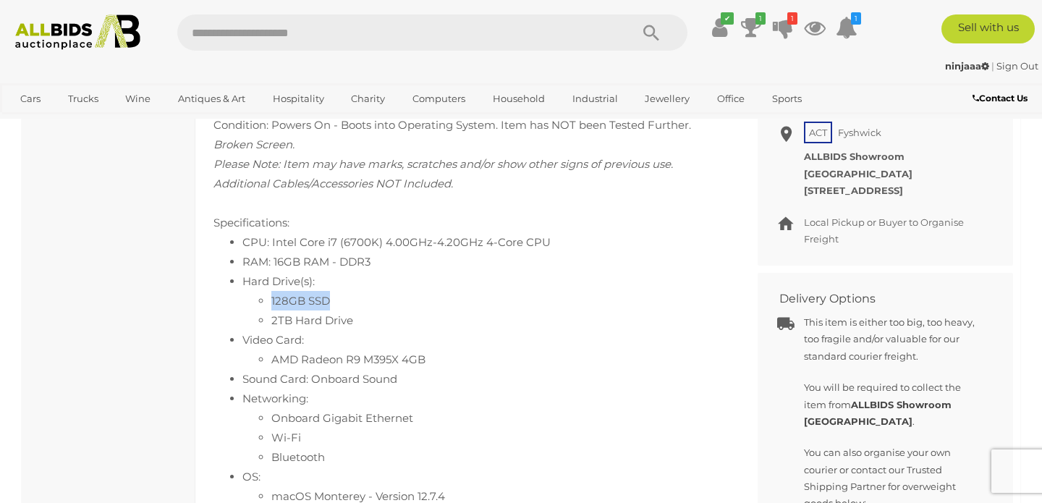
click at [321, 297] on li "128GB SSD" at bounding box center [498, 301] width 454 height 20
drag, startPoint x: 271, startPoint y: 311, endPoint x: 393, endPoint y: 311, distance: 121.5
click at [393, 311] on li "2TB Hard Drive" at bounding box center [498, 320] width 454 height 20
click at [373, 310] on li "2TB Hard Drive" at bounding box center [498, 320] width 454 height 20
drag, startPoint x: 371, startPoint y: 310, endPoint x: 265, endPoint y: 292, distance: 107.7
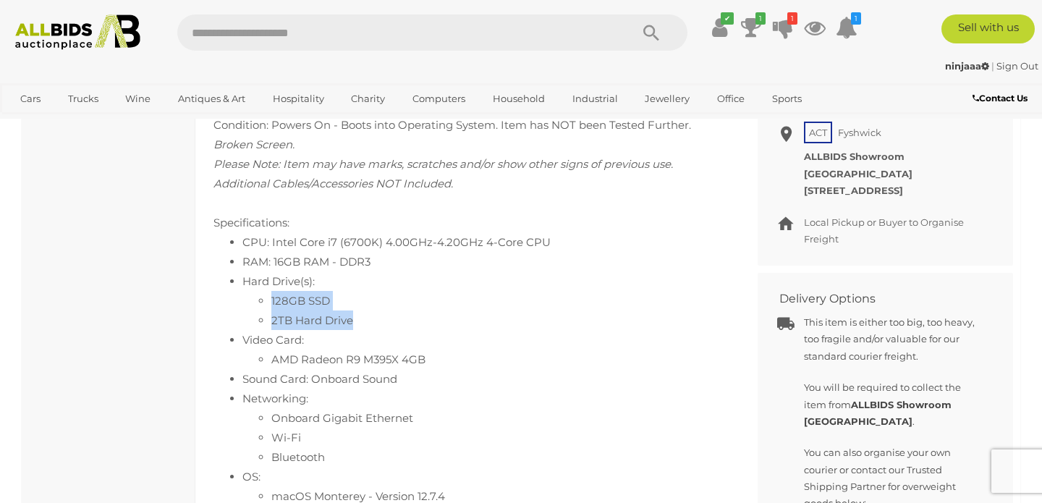
click at [265, 292] on ul "128GB SSD 2TB Hard Drive" at bounding box center [483, 310] width 483 height 39
drag, startPoint x: 267, startPoint y: 252, endPoint x: 338, endPoint y: 313, distance: 93.4
click at [338, 313] on ul "CPU: Intel Core i7 (6700K) 4.00GHz-4.20GHz 4-Core CPU RAM: 16GB RAM - DDR3 Hard…" at bounding box center [468, 388] width 511 height 313
click at [310, 296] on li "128GB SSD" at bounding box center [498, 301] width 454 height 20
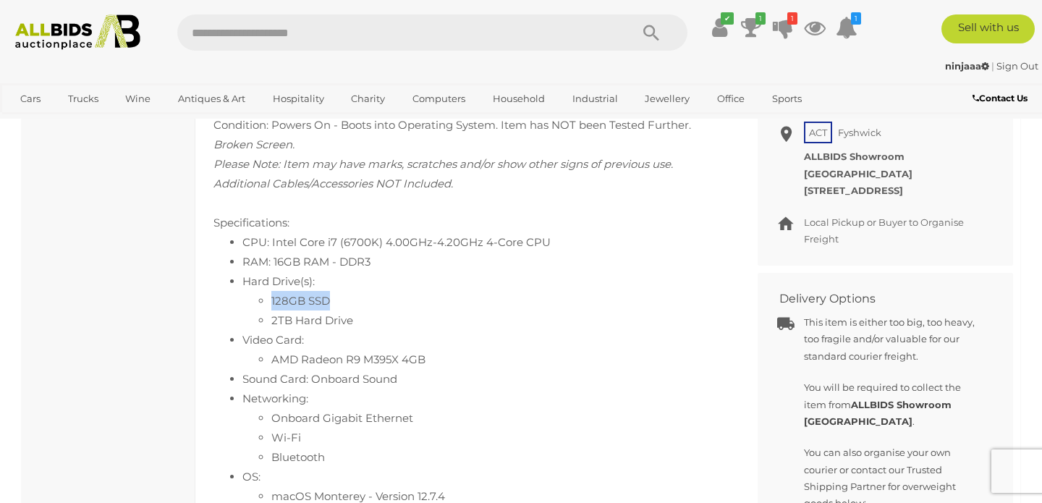
drag, startPoint x: 273, startPoint y: 297, endPoint x: 354, endPoint y: 297, distance: 81.0
click at [354, 297] on li "128GB SSD" at bounding box center [498, 301] width 454 height 20
click at [323, 297] on li "128GB SSD" at bounding box center [498, 301] width 454 height 20
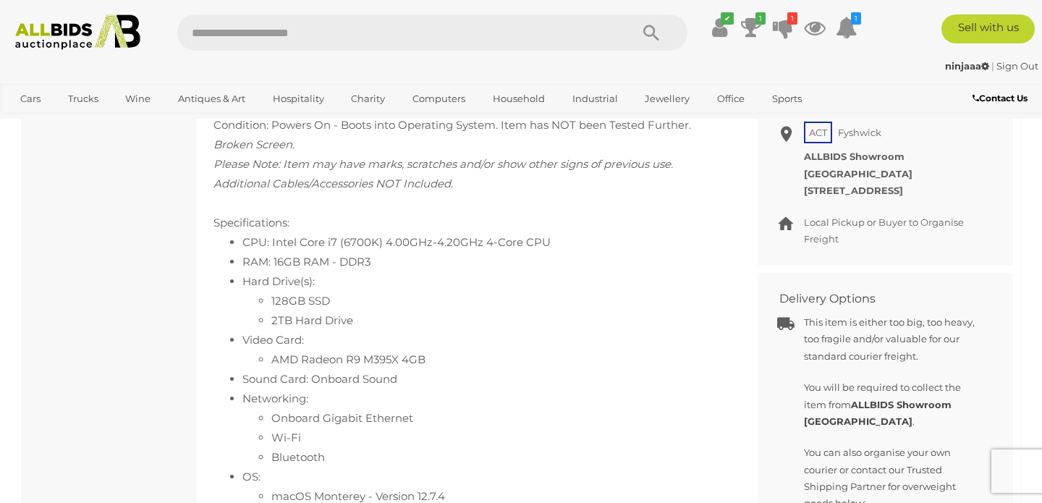
click at [310, 297] on li "128GB SSD" at bounding box center [498, 301] width 454 height 20
click at [272, 294] on li "128GB SSD" at bounding box center [498, 301] width 454 height 20
drag, startPoint x: 367, startPoint y: 307, endPoint x: 257, endPoint y: 281, distance: 113.5
click at [257, 281] on li "Hard Drive(s): 128GB SSD 2TB Hard Drive" at bounding box center [483, 300] width 483 height 59
click at [280, 291] on li "128GB SSD" at bounding box center [498, 301] width 454 height 20
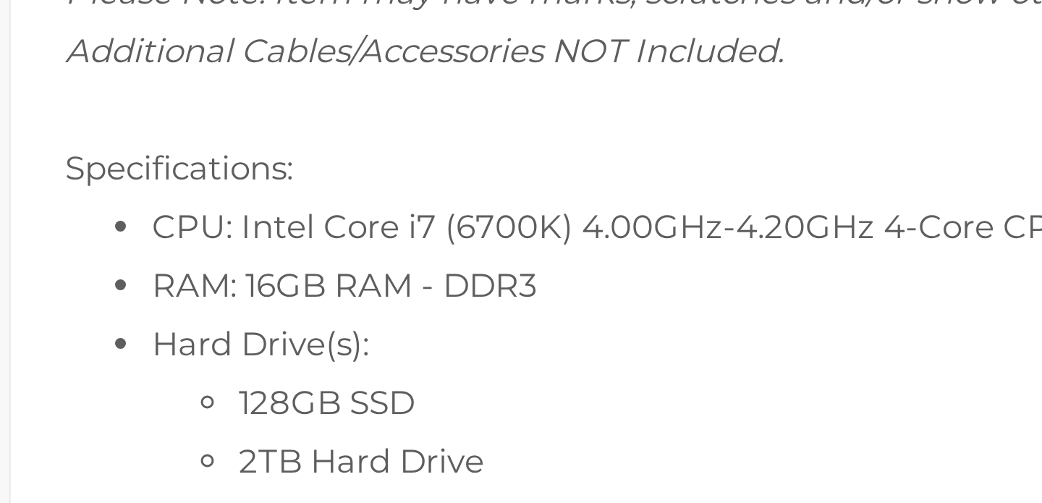
scroll to position [522, 0]
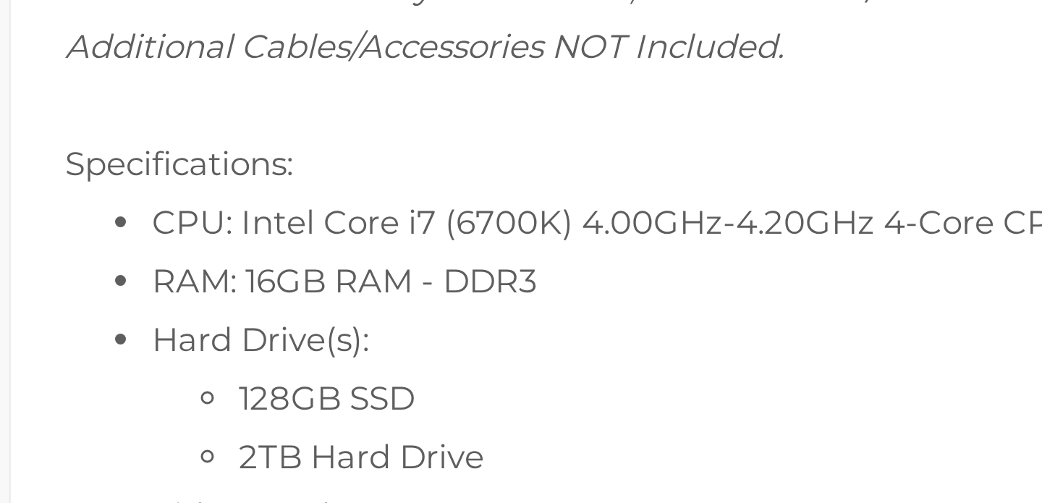
click at [271, 458] on li "128GB SSD" at bounding box center [498, 468] width 454 height 20
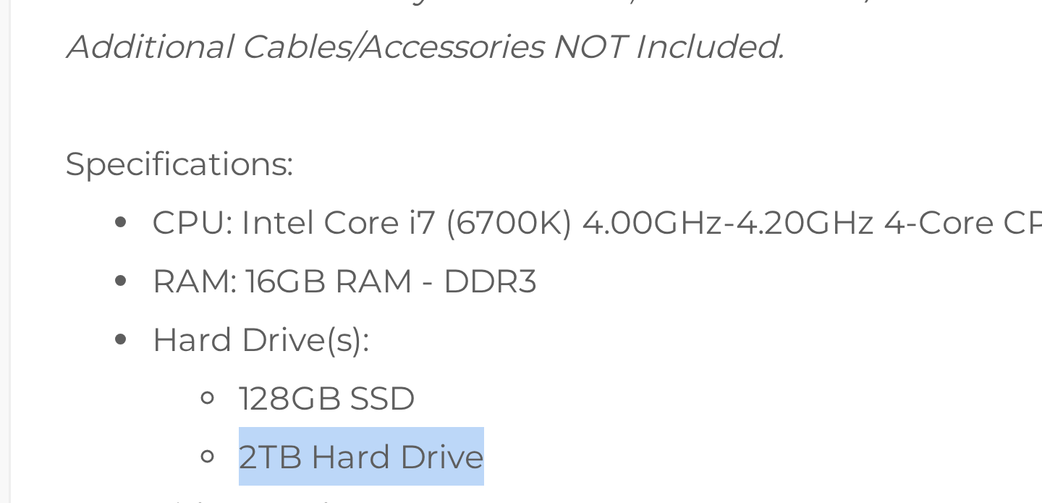
drag, startPoint x: 81, startPoint y: 149, endPoint x: 209, endPoint y: 148, distance: 128.0
click at [271, 477] on li "2TB Hard Drive" at bounding box center [498, 487] width 454 height 20
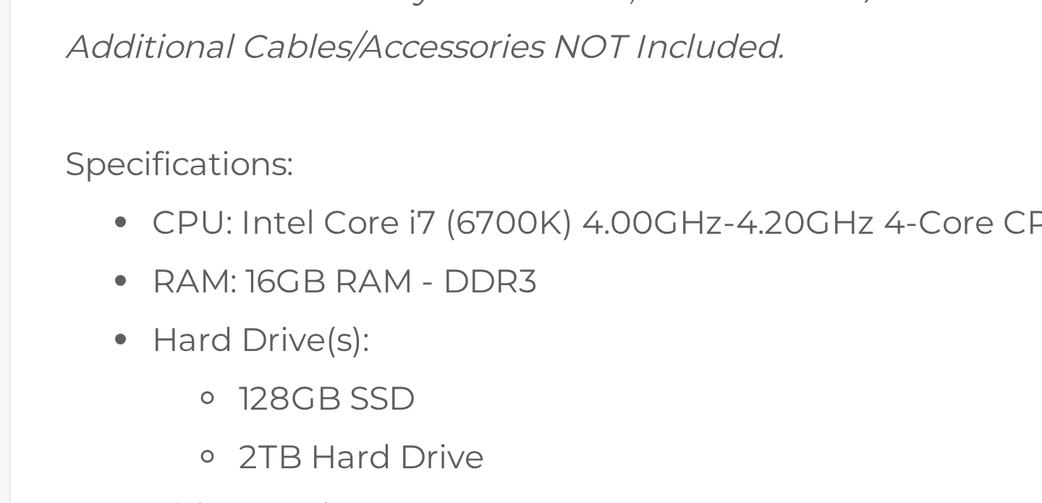
click at [271, 477] on li "2TB Hard Drive" at bounding box center [498, 487] width 454 height 20
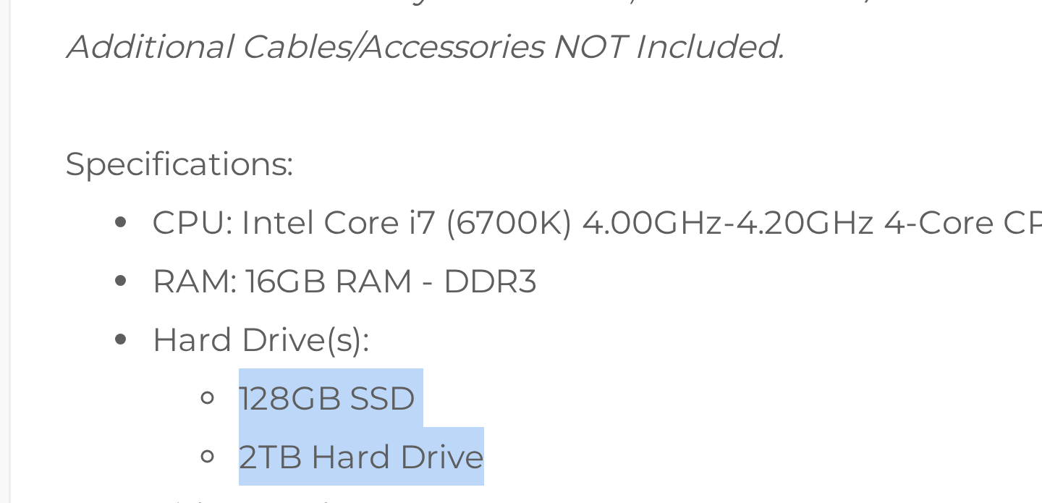
drag, startPoint x: 161, startPoint y: 145, endPoint x: 78, endPoint y: 122, distance: 85.5
click at [242, 458] on ul "128GB SSD 2TB Hard Drive" at bounding box center [483, 477] width 483 height 39
drag, startPoint x: 80, startPoint y: 125, endPoint x: 158, endPoint y: 150, distance: 81.9
click at [242, 458] on ul "128GB SSD 2TB Hard Drive" at bounding box center [483, 477] width 483 height 39
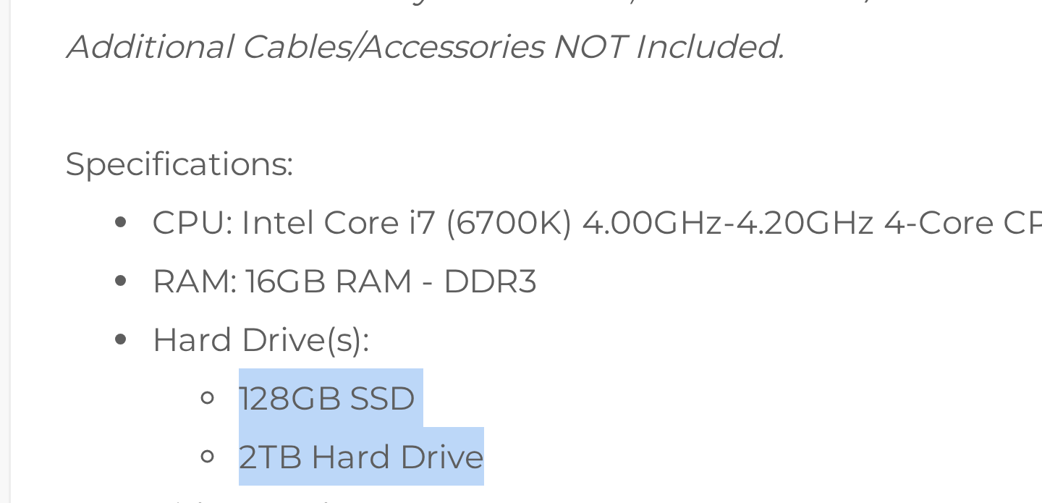
click at [271, 477] on li "2TB Hard Drive" at bounding box center [498, 487] width 454 height 20
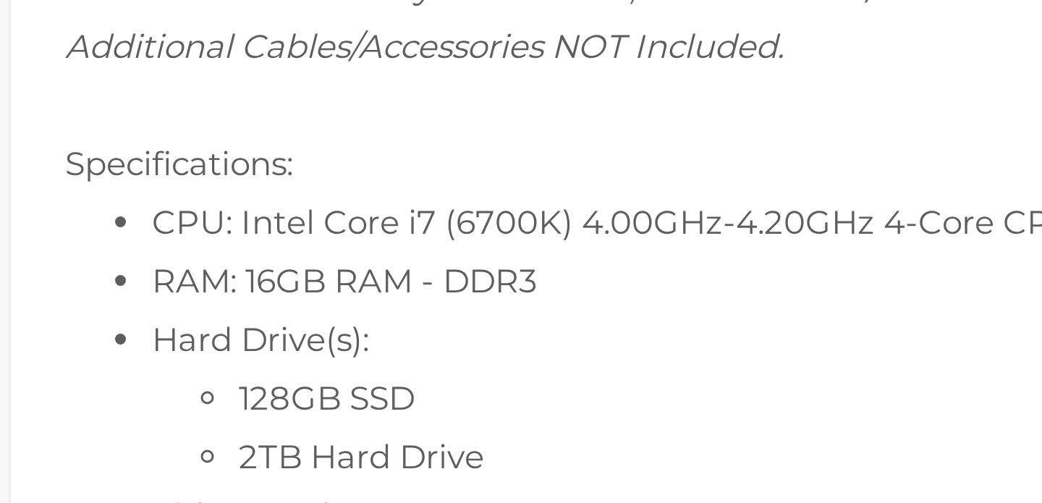
click at [271, 477] on li "2TB Hard Drive" at bounding box center [498, 487] width 454 height 20
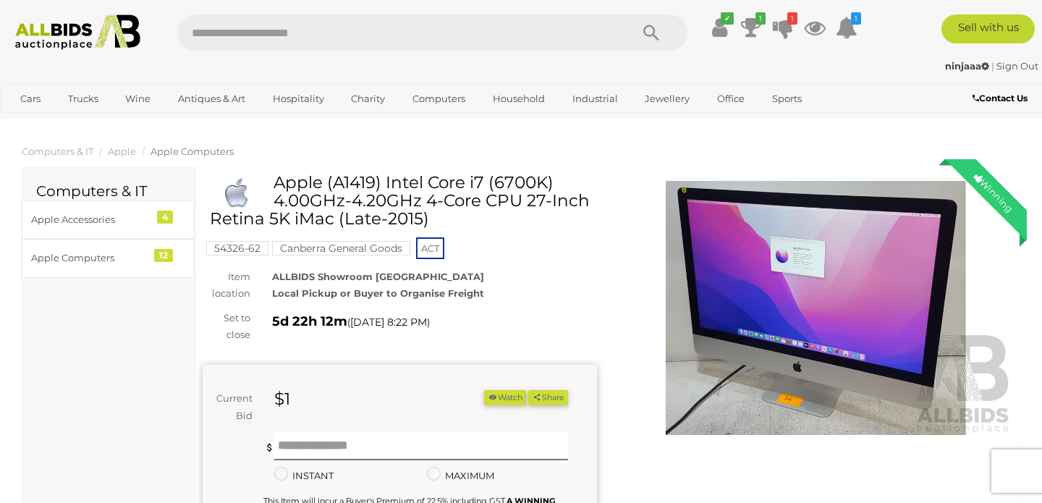
scroll to position [0, 0]
